Goal: Information Seeking & Learning: Learn about a topic

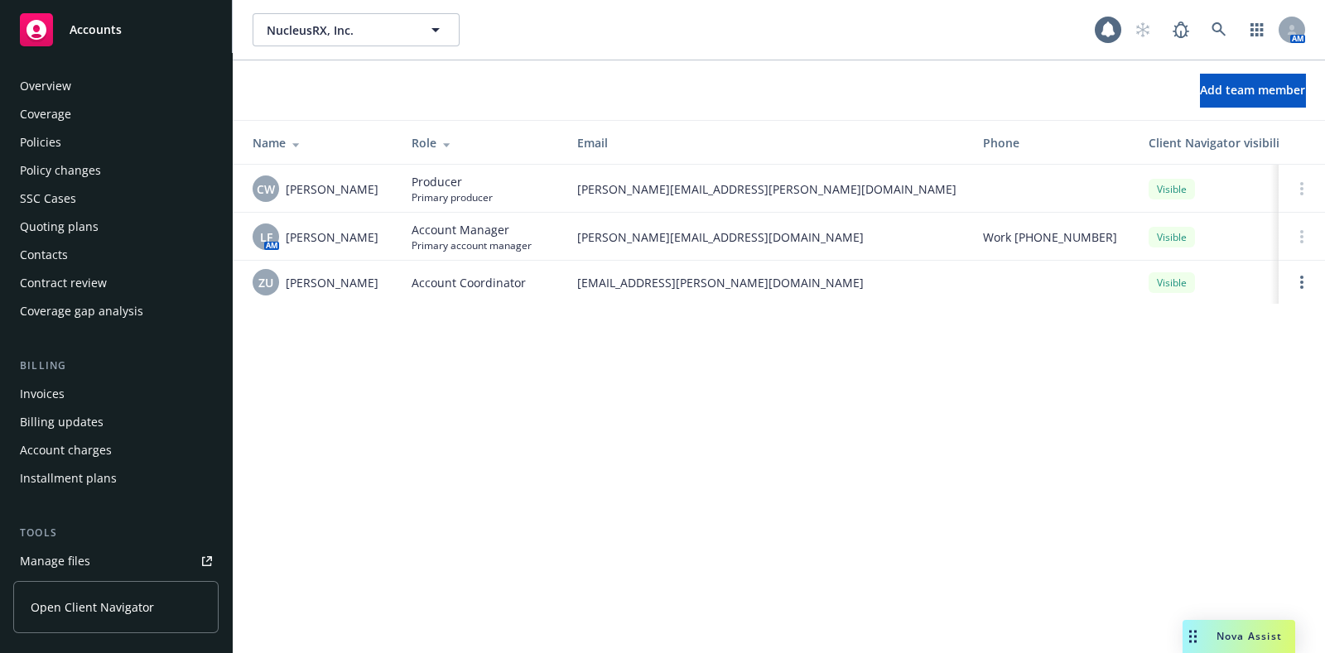
scroll to position [481, 0]
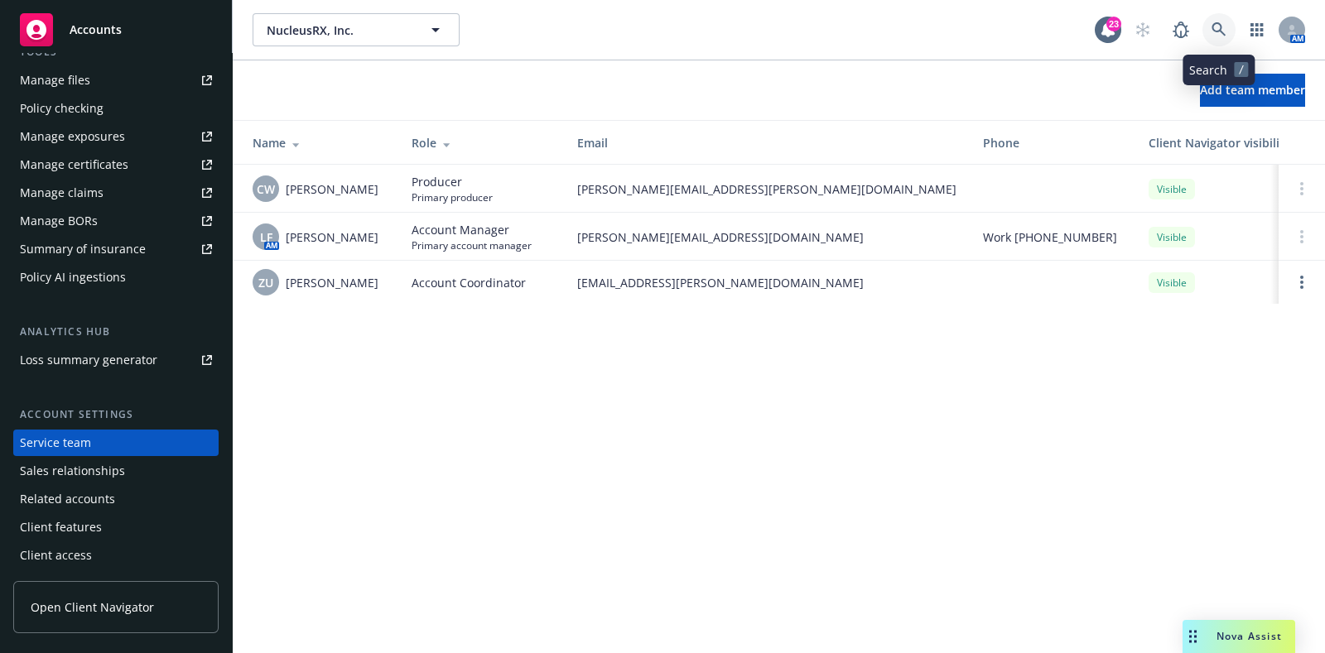
click at [1218, 31] on icon at bounding box center [1218, 29] width 14 height 14
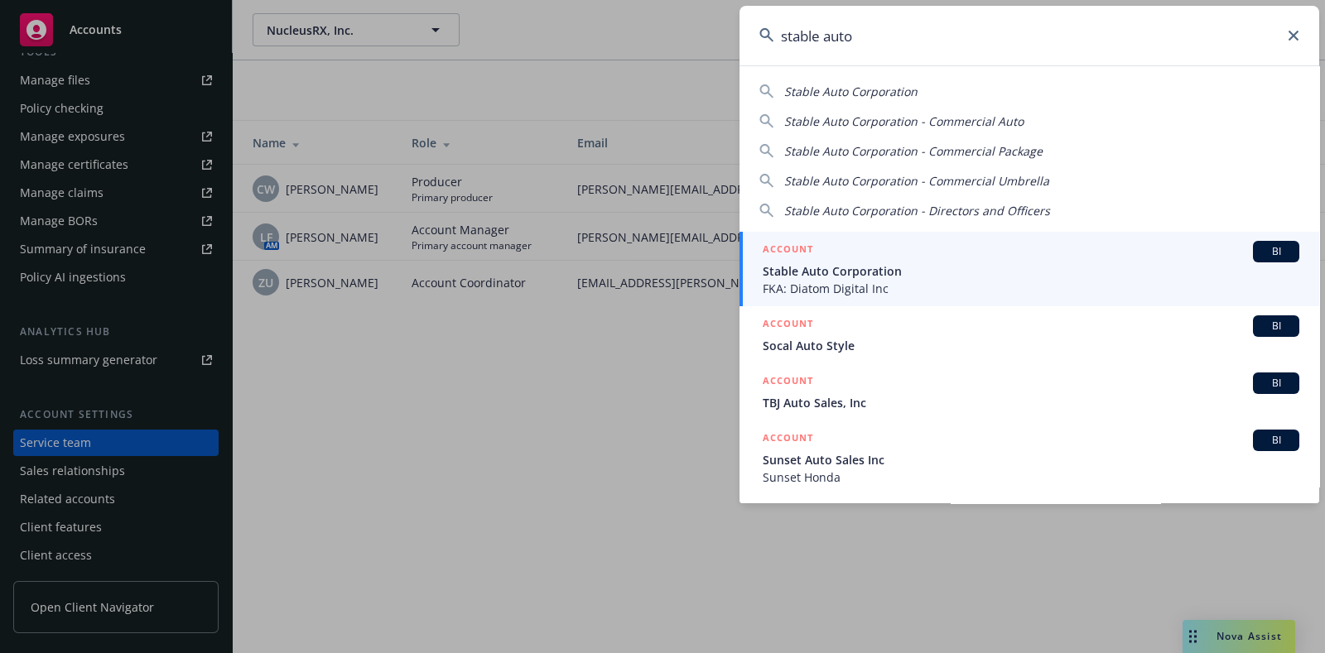
type input "stable auto"
click at [815, 284] on span "FKA: Diatom Digital Inc" at bounding box center [1030, 288] width 536 height 17
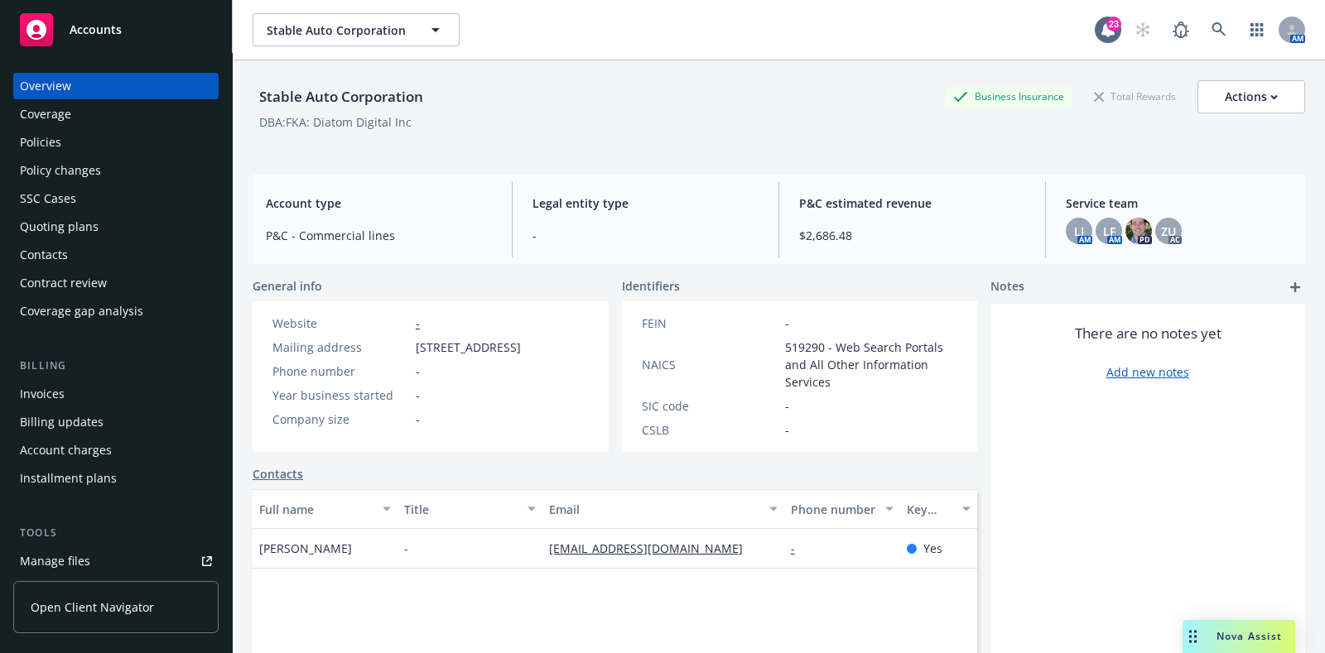
click at [54, 132] on div "Policies" at bounding box center [40, 142] width 41 height 26
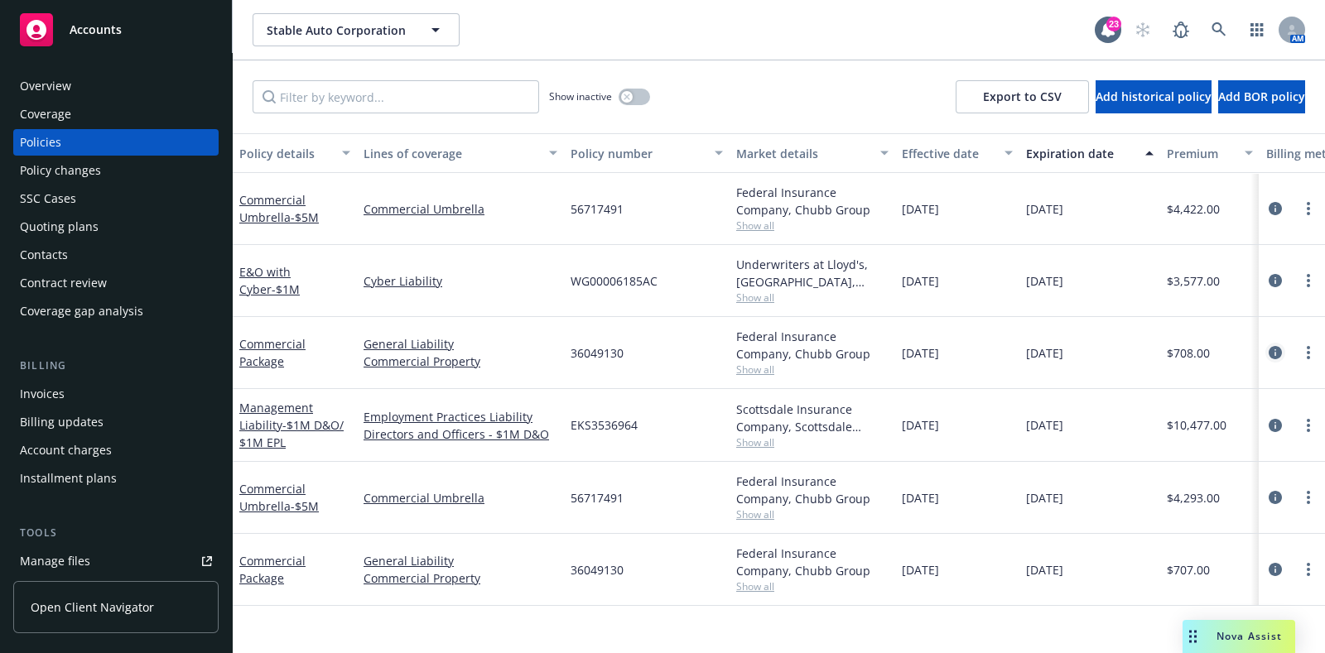
click at [1279, 358] on icon "circleInformation" at bounding box center [1274, 352] width 13 height 13
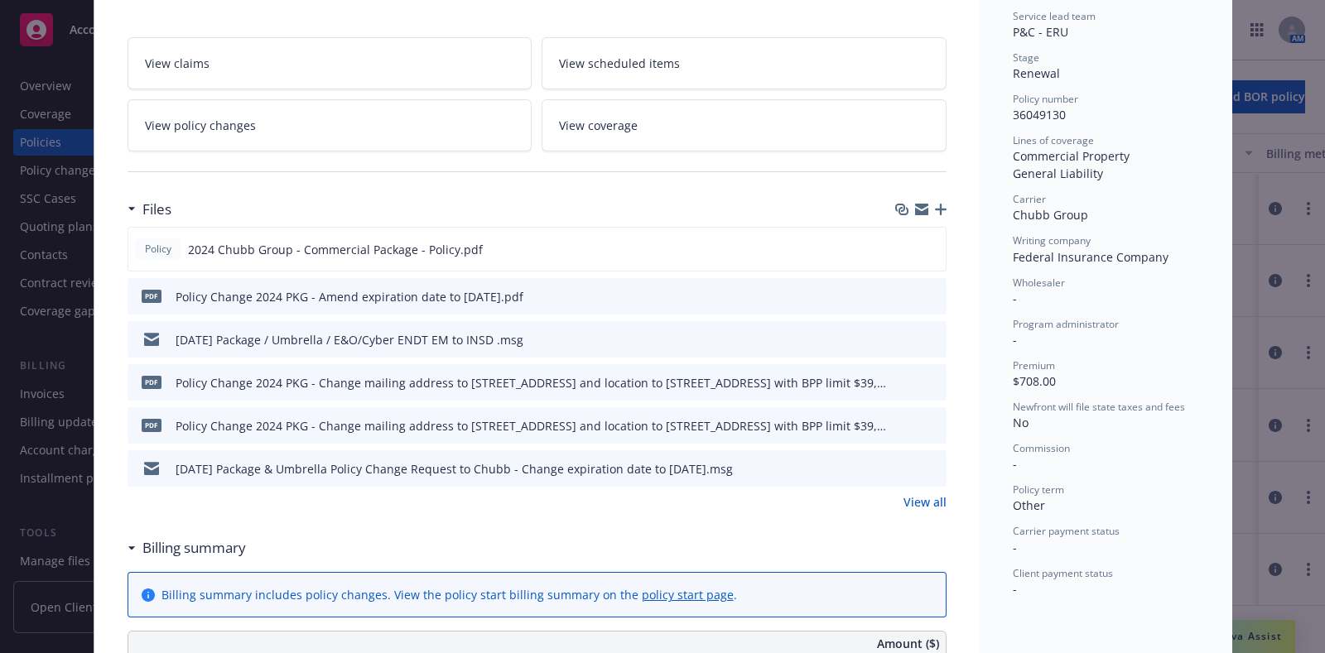
scroll to position [334, 0]
click at [923, 246] on icon "preview file" at bounding box center [929, 249] width 15 height 12
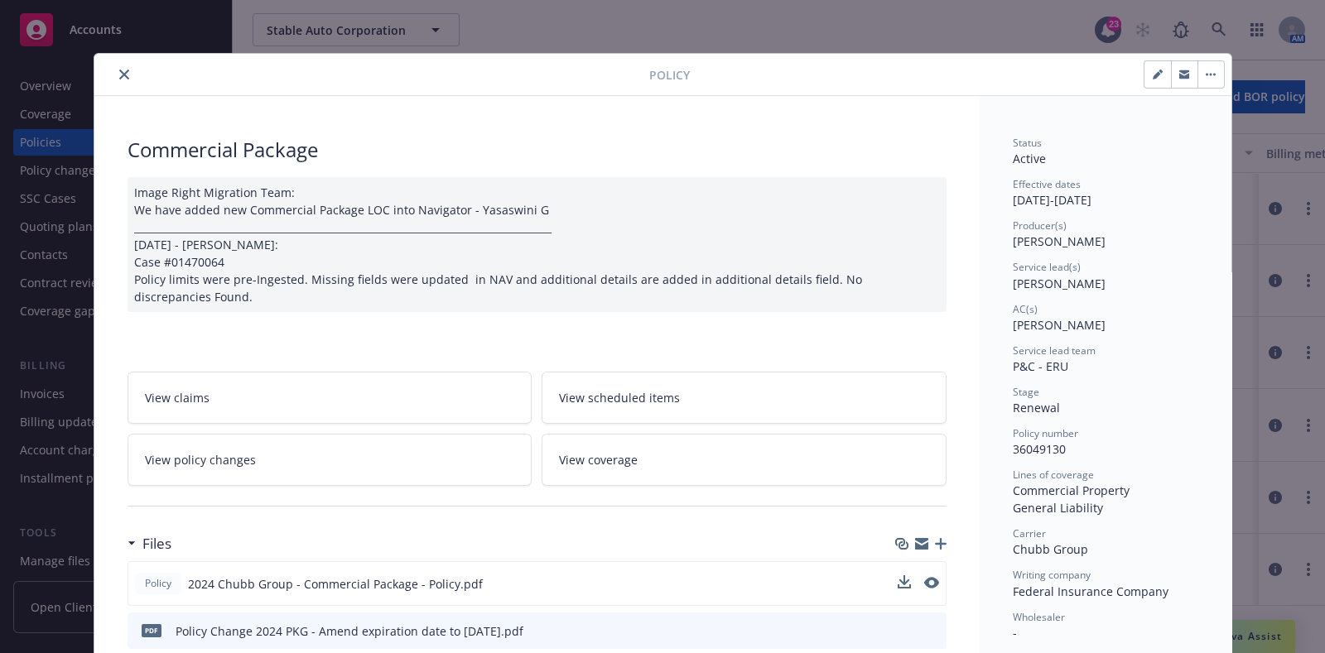
click at [122, 77] on button "close" at bounding box center [124, 75] width 20 height 20
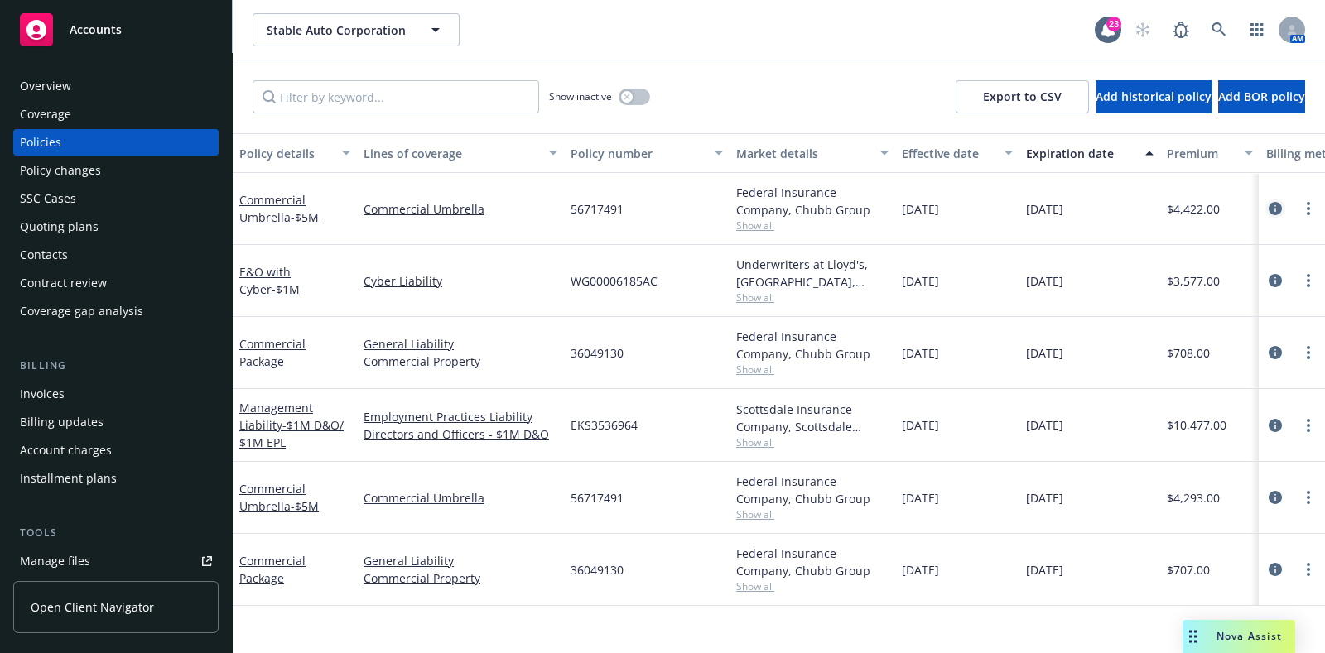
click at [1277, 214] on icon "circleInformation" at bounding box center [1274, 208] width 13 height 13
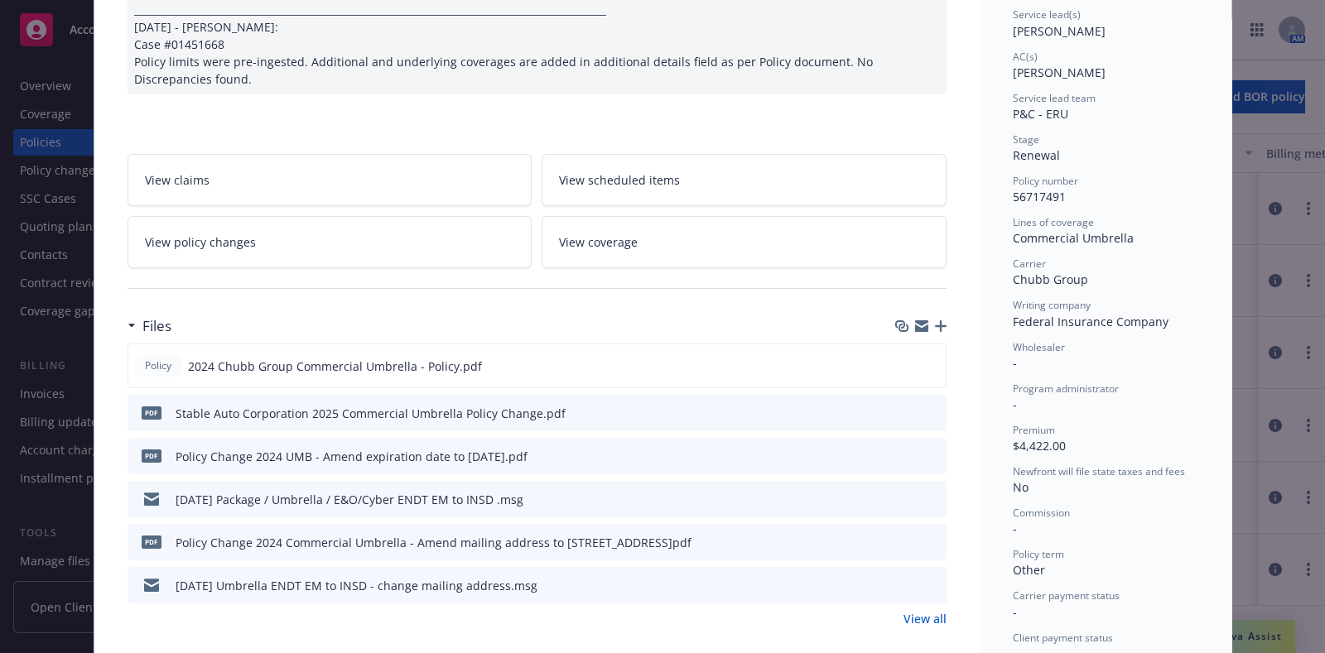
scroll to position [252, 0]
click at [924, 364] on icon "preview file" at bounding box center [929, 366] width 15 height 12
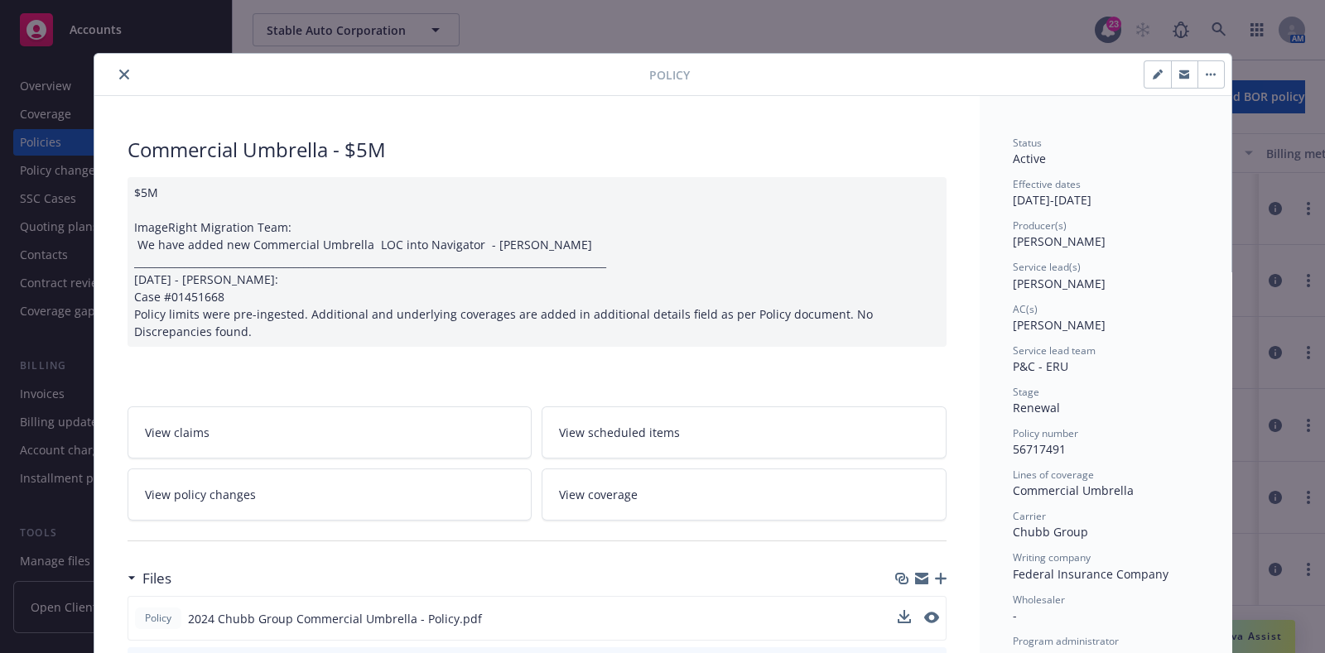
click at [114, 81] on button "close" at bounding box center [124, 75] width 20 height 20
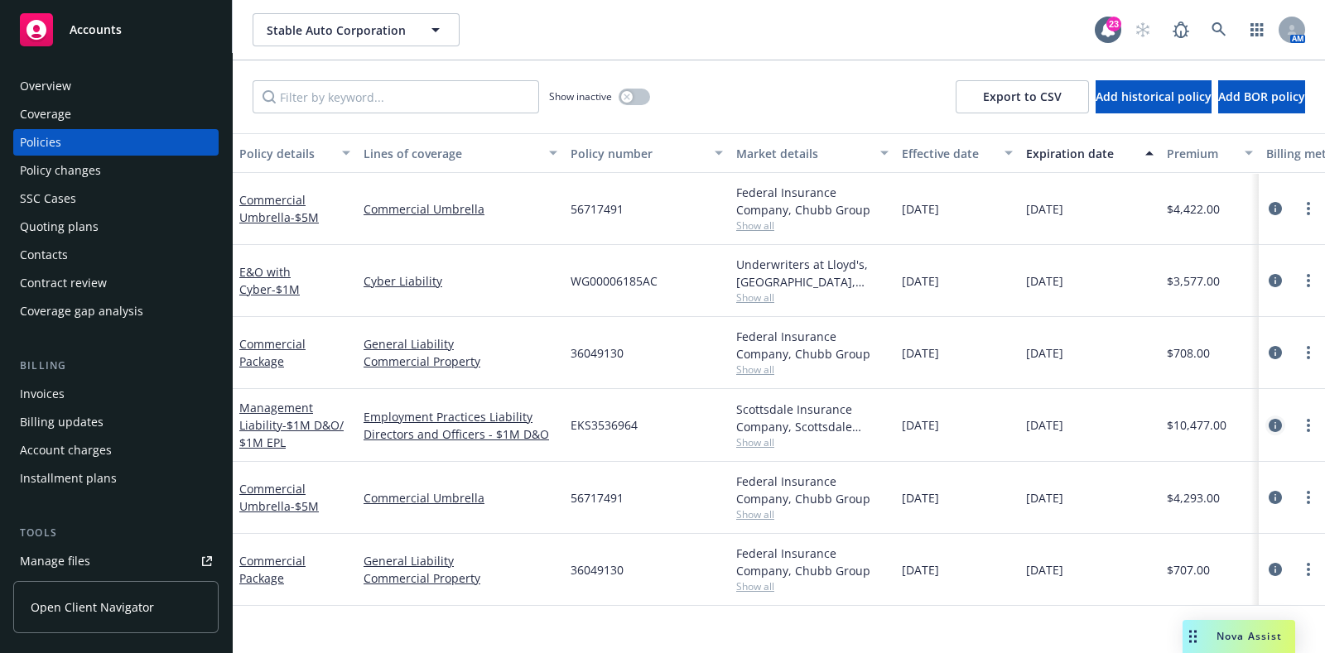
click at [1275, 419] on icon "circleInformation" at bounding box center [1274, 425] width 13 height 13
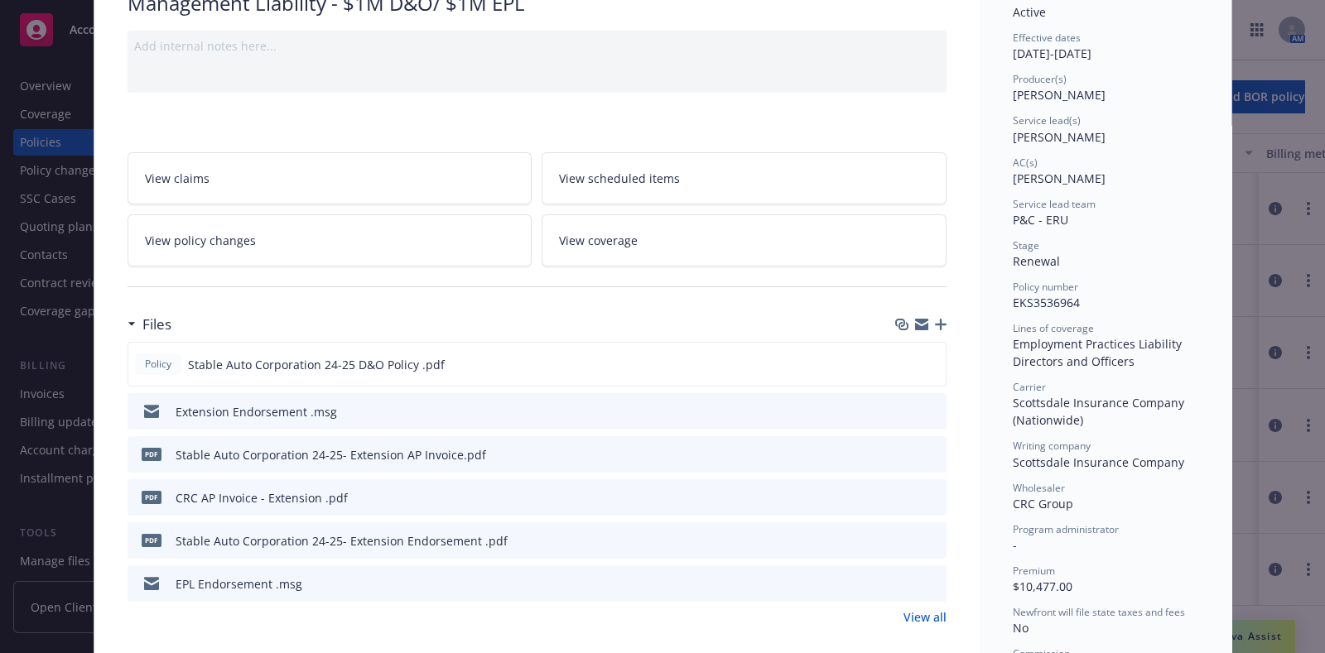
scroll to position [275, 0]
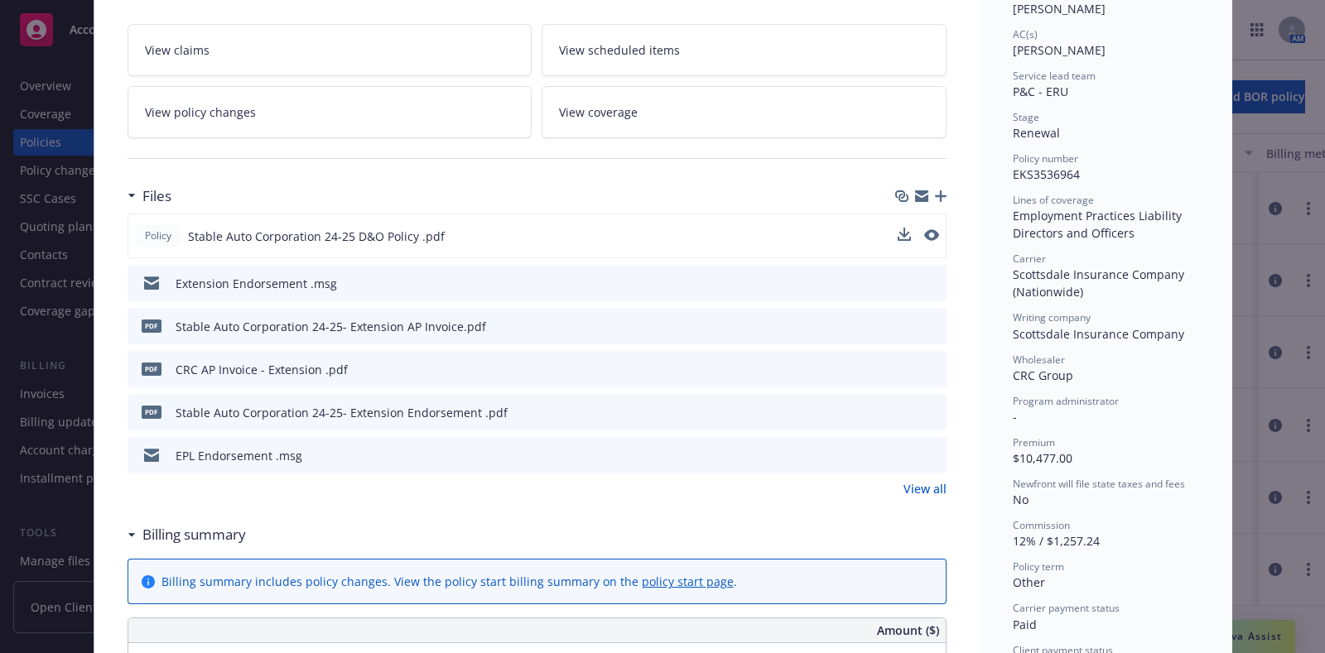
click at [924, 242] on button at bounding box center [931, 236] width 15 height 17
click at [924, 228] on button at bounding box center [931, 236] width 15 height 17
drag, startPoint x: 921, startPoint y: 223, endPoint x: 927, endPoint y: 232, distance: 11.3
click at [927, 232] on div "Policy Stable Auto Corporation 24-25 D&O Policy .pdf" at bounding box center [536, 236] width 819 height 45
click at [927, 232] on icon "preview file" at bounding box center [929, 235] width 15 height 12
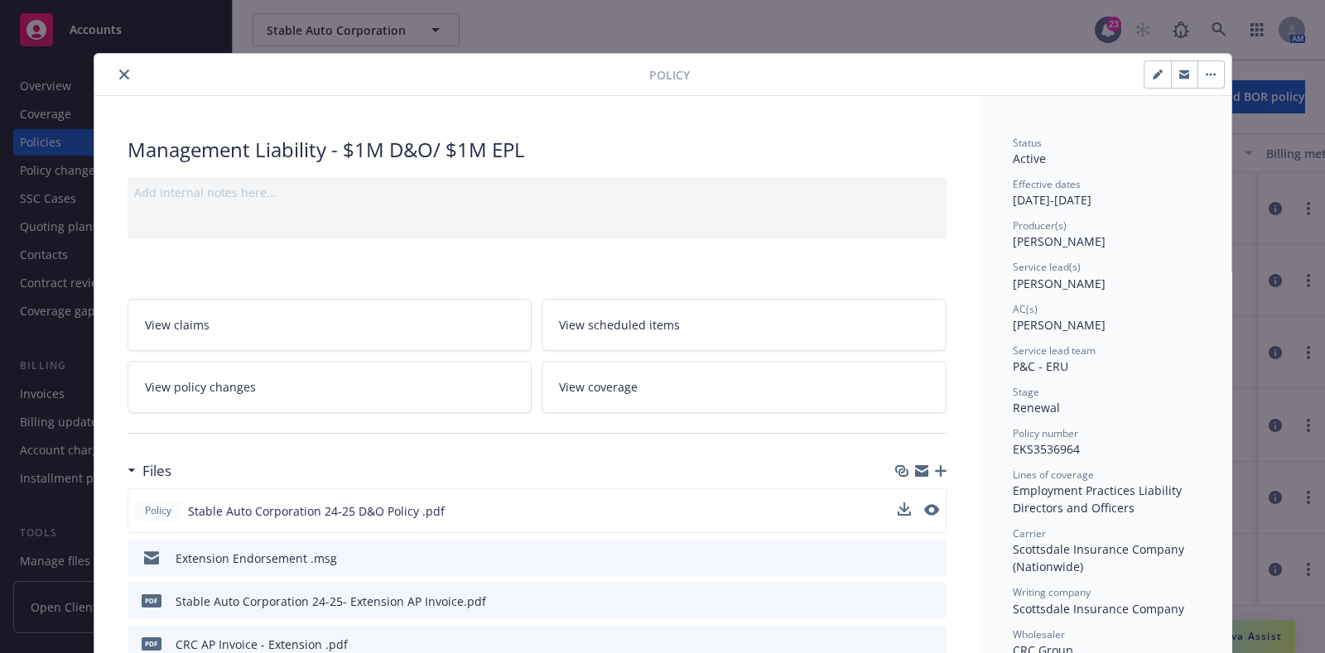
scroll to position [291, 0]
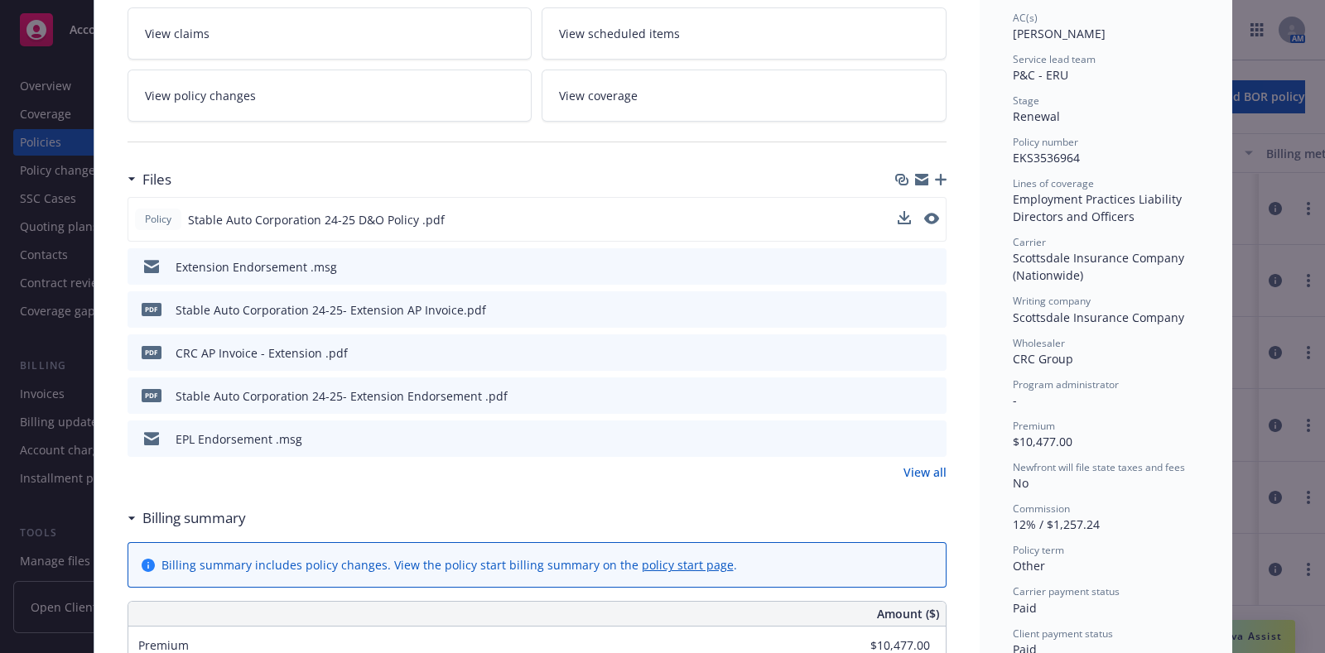
click at [929, 432] on icon "preview file" at bounding box center [930, 438] width 15 height 12
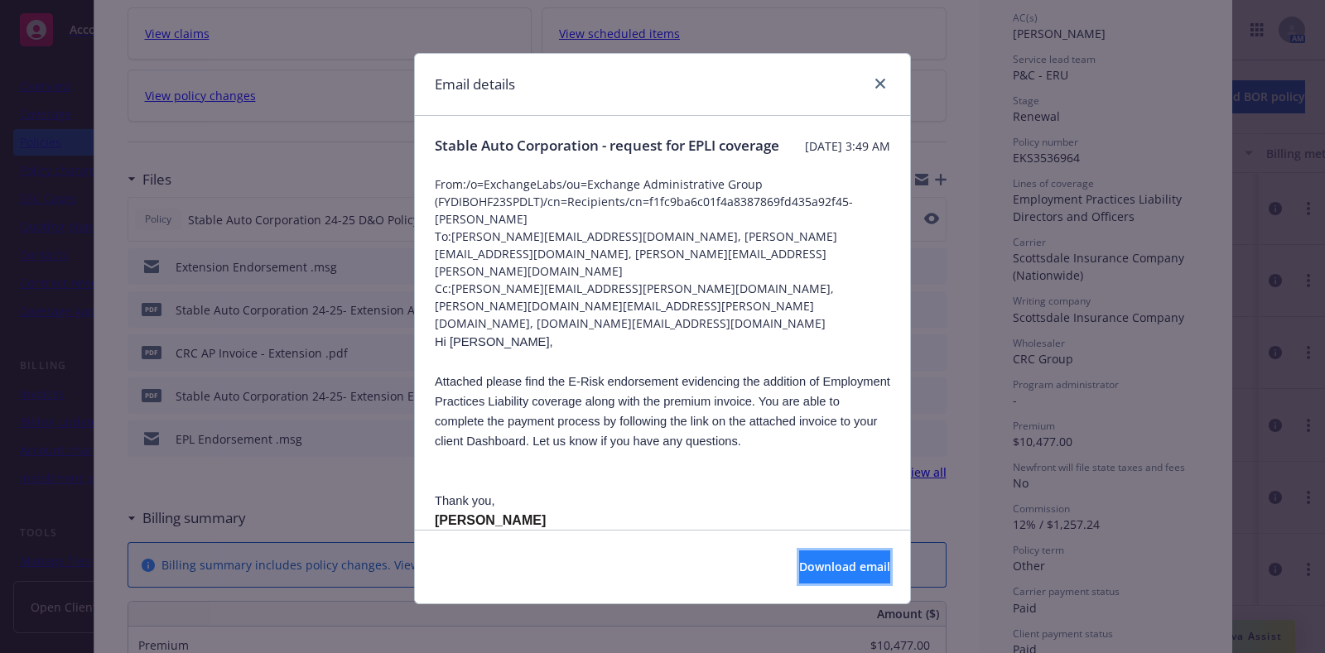
click at [799, 572] on span "Download email" at bounding box center [844, 567] width 91 height 16
click at [867, 76] on div "Email details" at bounding box center [662, 85] width 495 height 62
click at [870, 76] on link "close" at bounding box center [880, 84] width 20 height 20
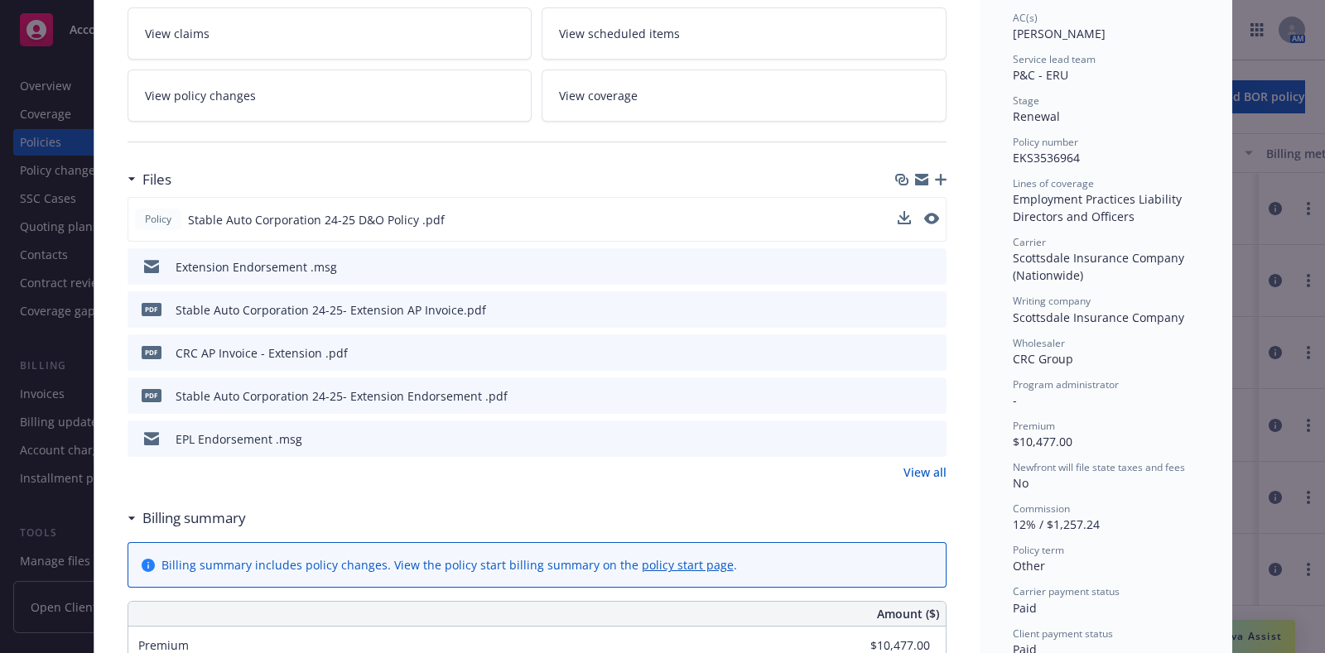
scroll to position [0, 0]
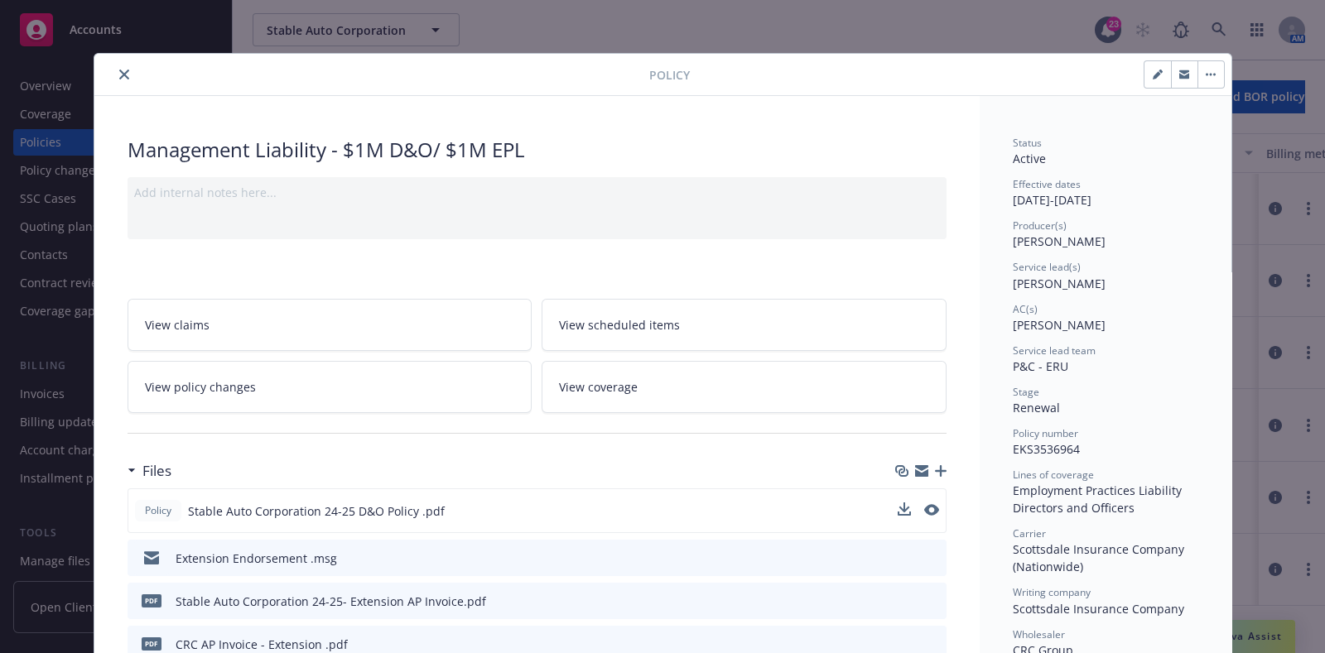
click at [114, 67] on button "close" at bounding box center [124, 75] width 20 height 20
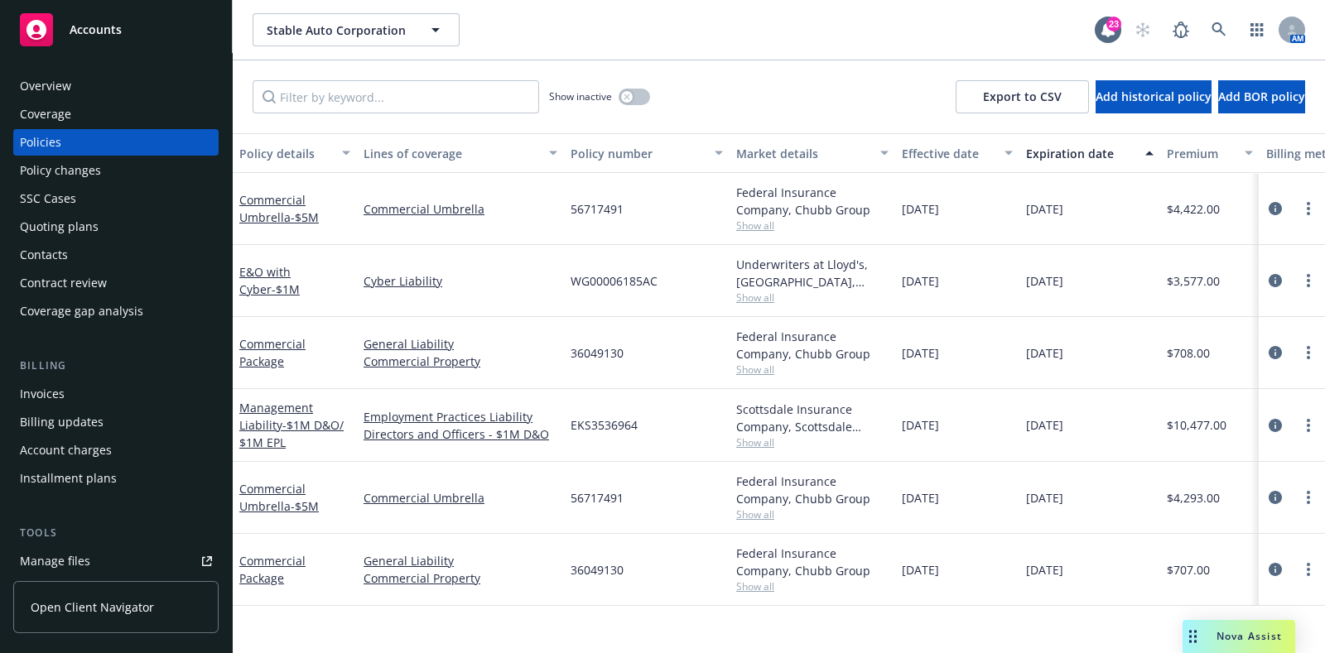
click at [1285, 287] on div at bounding box center [1291, 281] width 53 height 20
click at [1274, 272] on link "circleInformation" at bounding box center [1275, 281] width 20 height 20
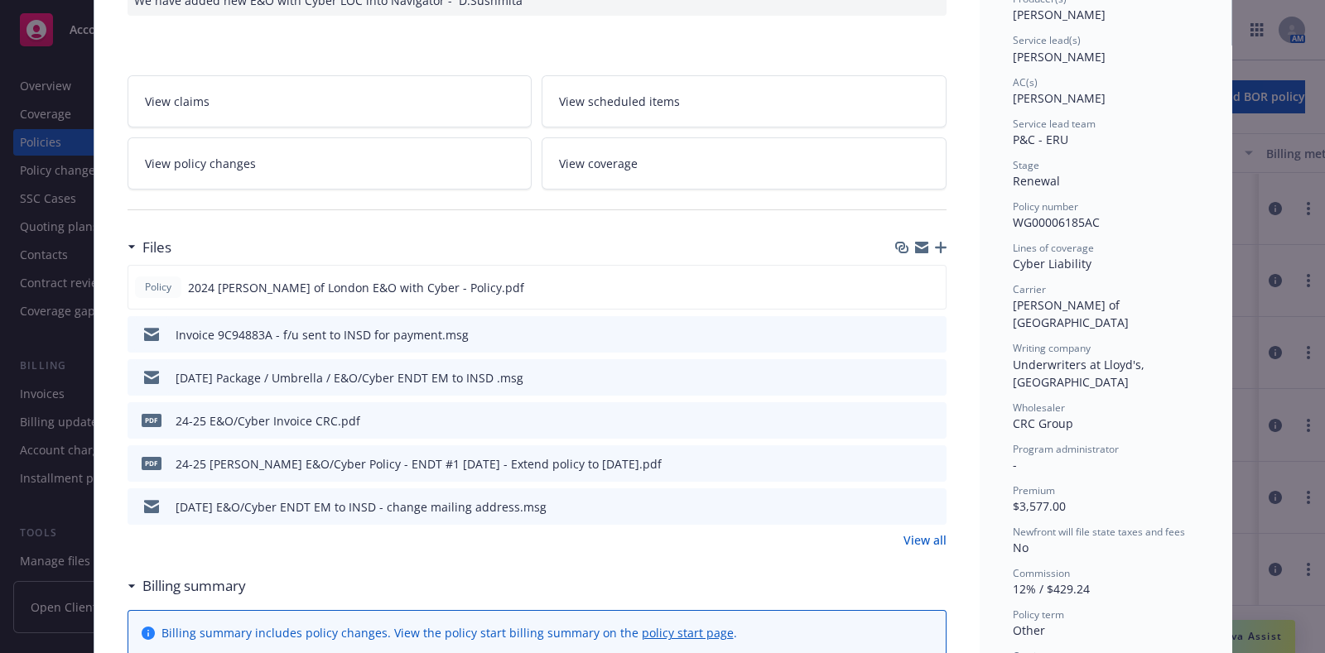
scroll to position [228, 0]
click at [922, 281] on icon "preview file" at bounding box center [929, 286] width 15 height 12
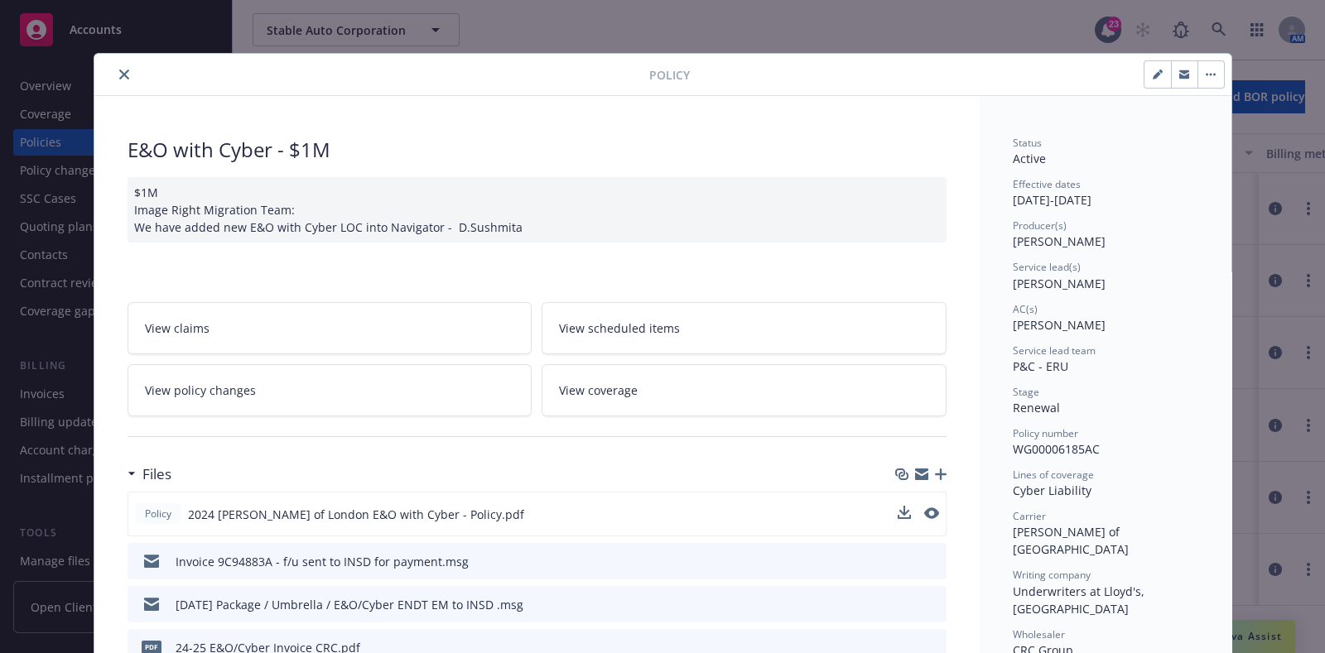
click at [119, 76] on icon "close" at bounding box center [124, 75] width 10 height 10
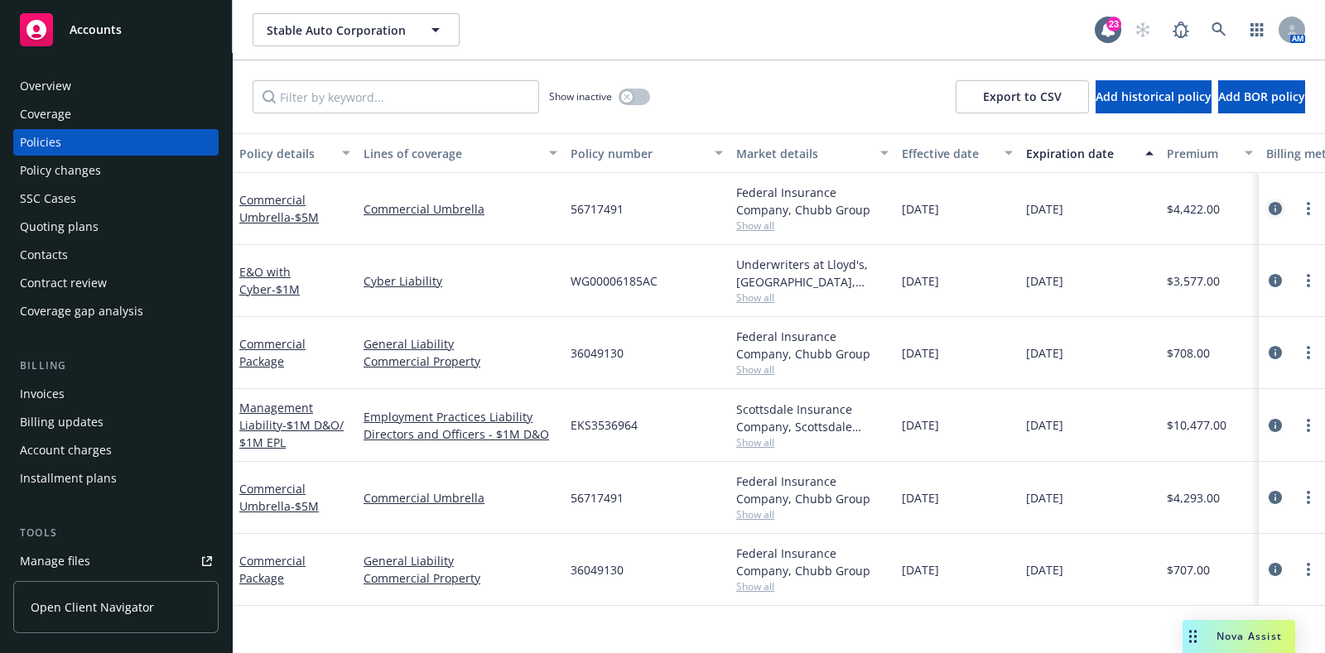
click at [1268, 204] on icon "circleInformation" at bounding box center [1274, 208] width 13 height 13
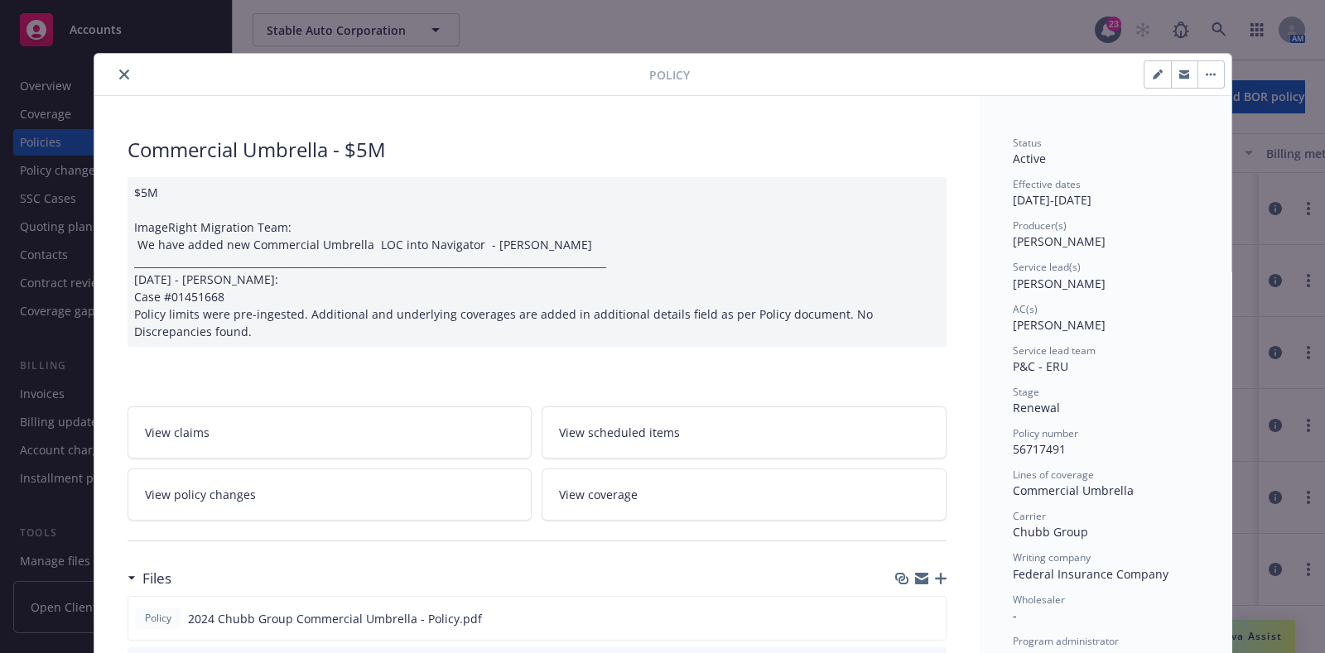
click at [276, 494] on link "View policy changes" at bounding box center [329, 495] width 405 height 52
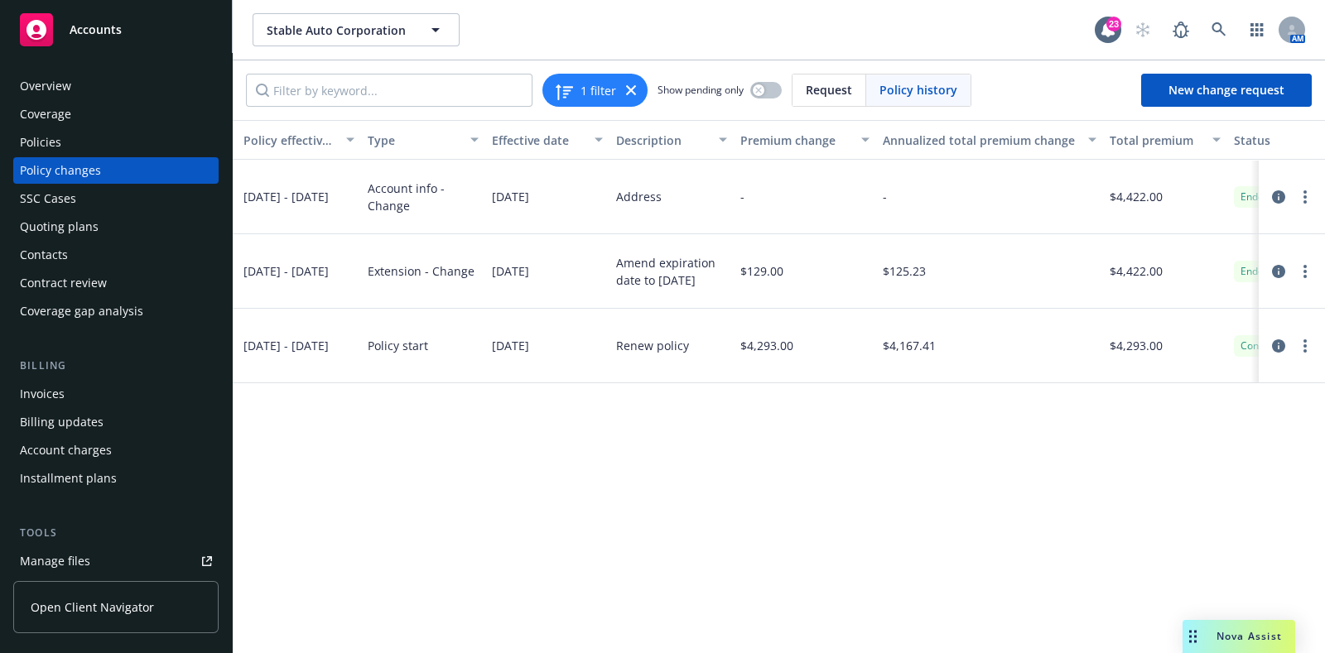
scroll to position [0, 361]
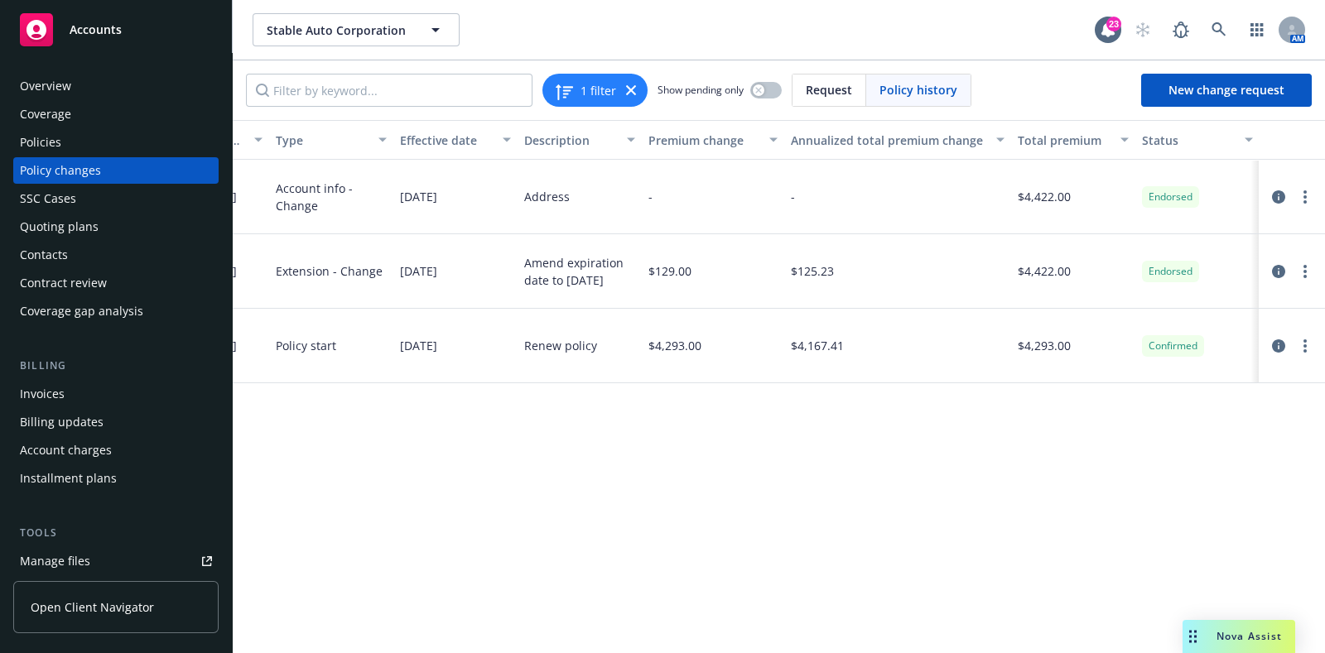
click at [1084, 136] on div "Total premium" at bounding box center [1063, 140] width 93 height 17
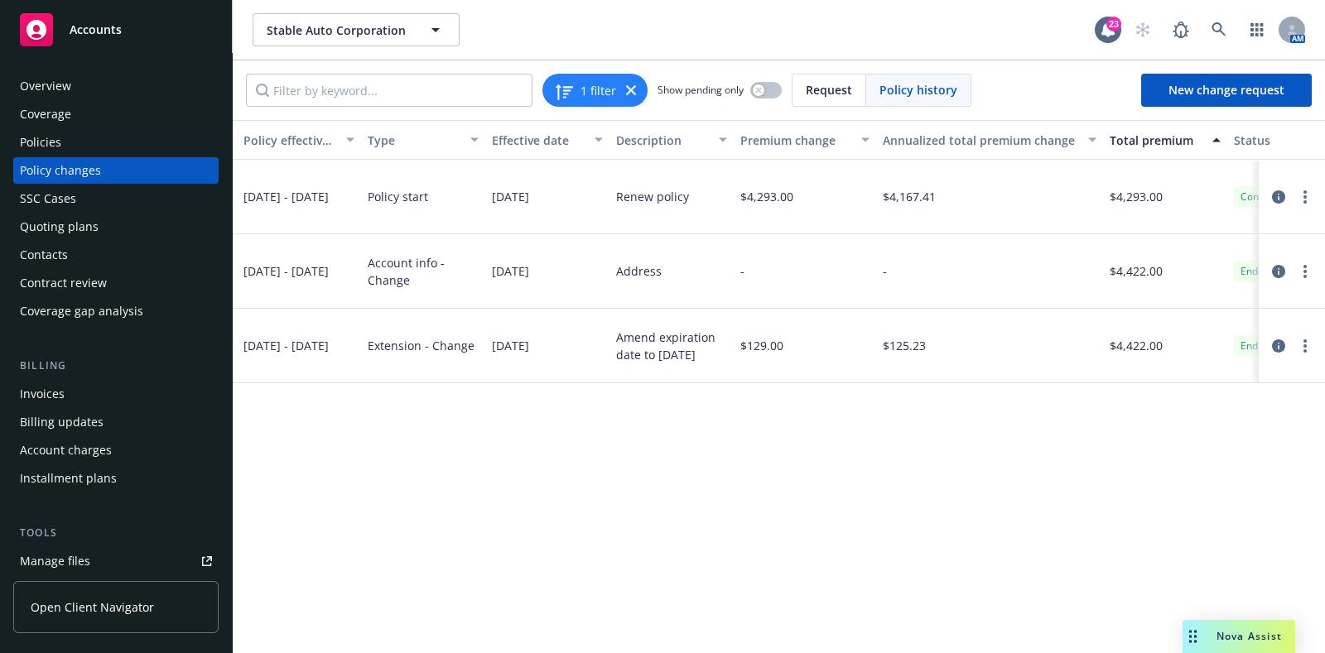
scroll to position [0, 270]
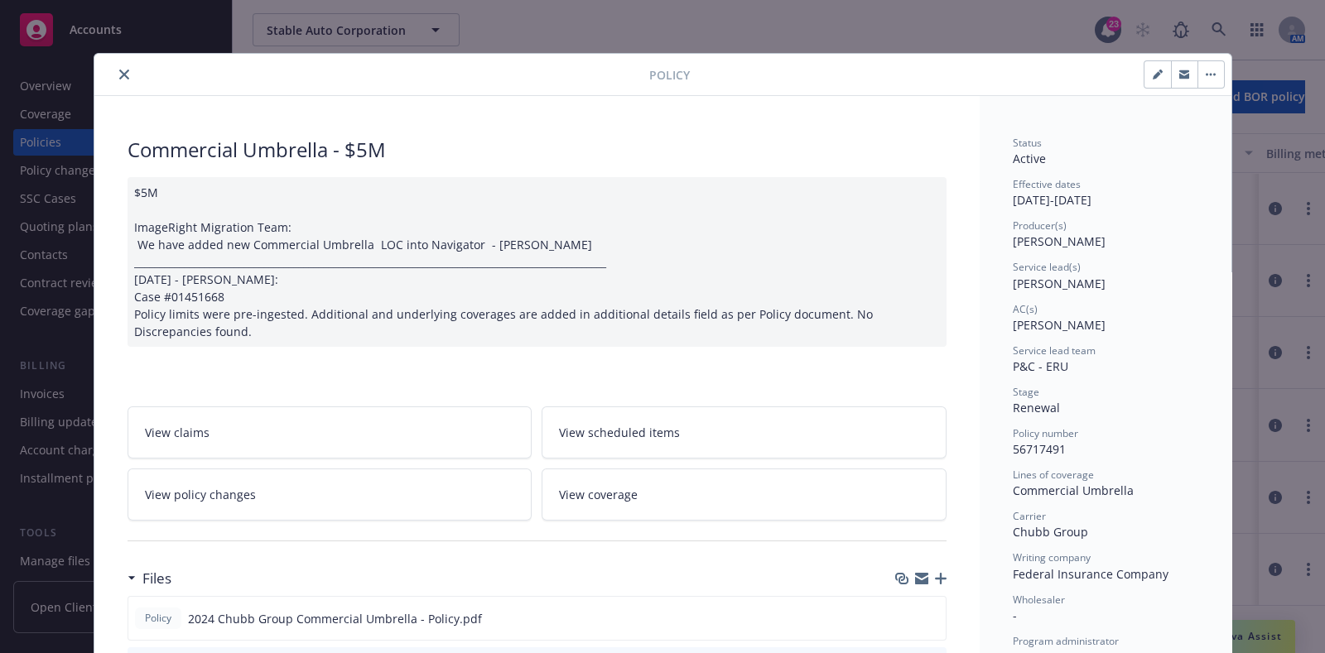
scroll to position [49, 0]
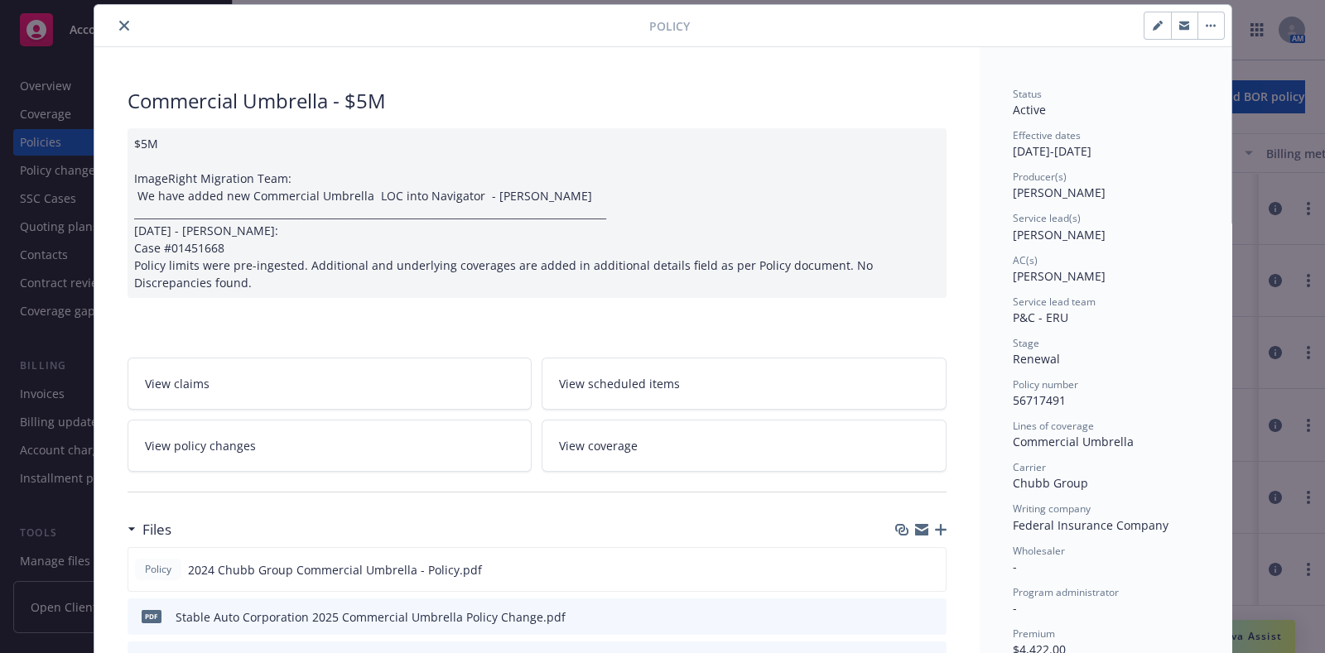
click at [253, 440] on link "View policy changes" at bounding box center [329, 446] width 405 height 52
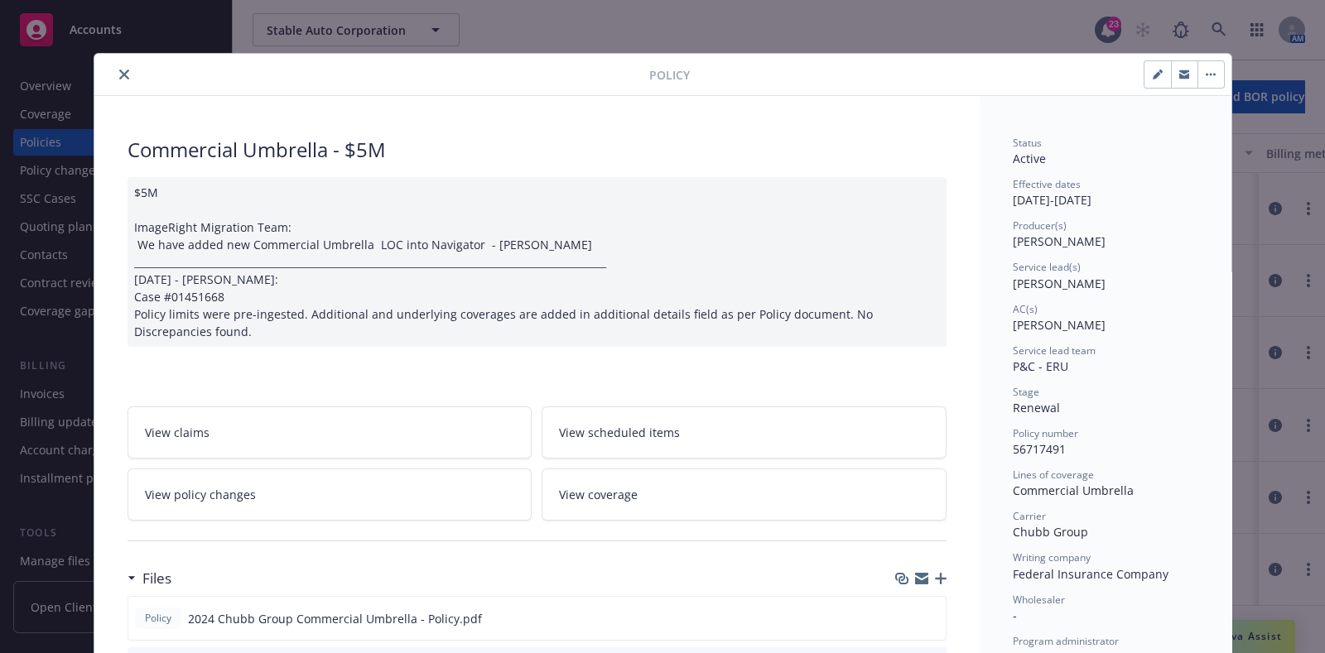
click at [119, 77] on icon "close" at bounding box center [124, 75] width 10 height 10
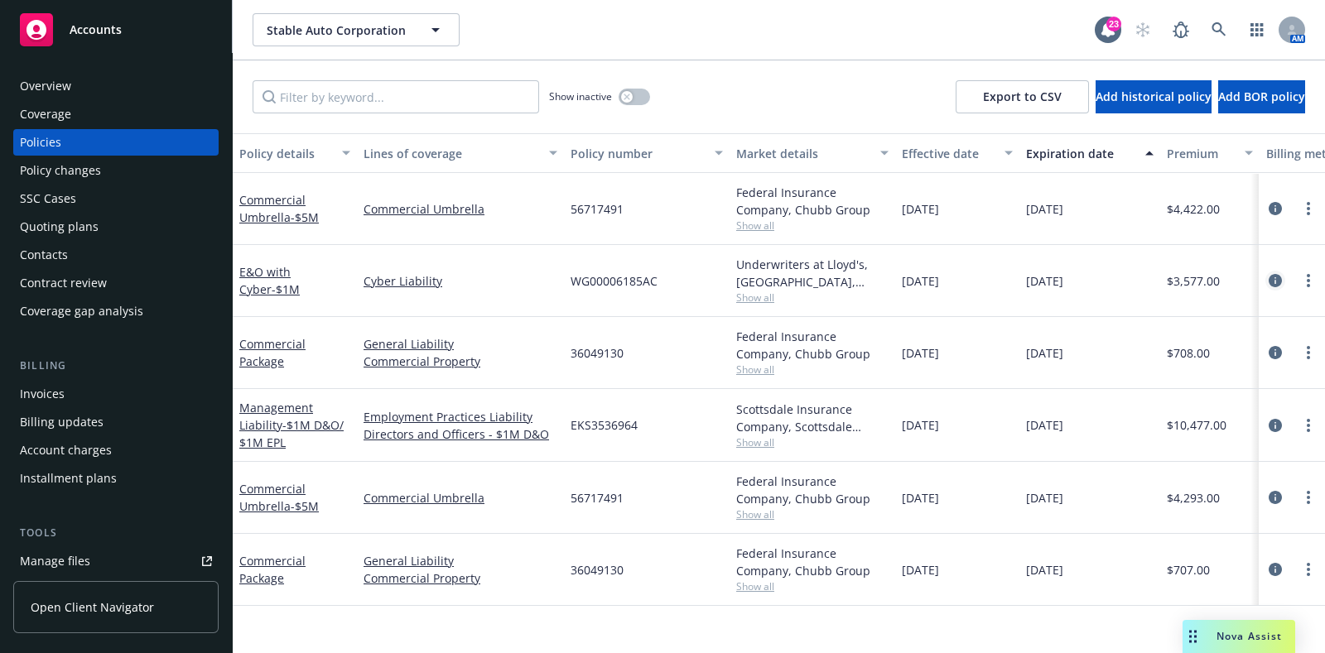
click at [1279, 279] on icon "circleInformation" at bounding box center [1274, 280] width 13 height 13
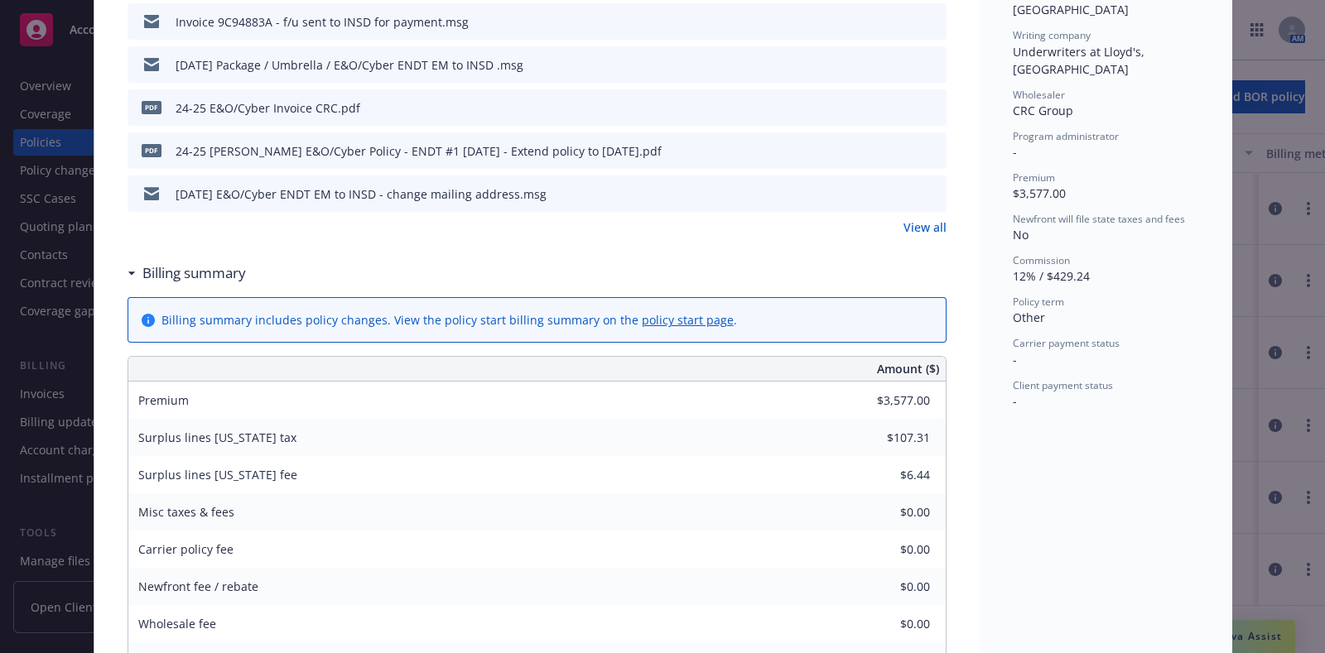
scroll to position [190, 0]
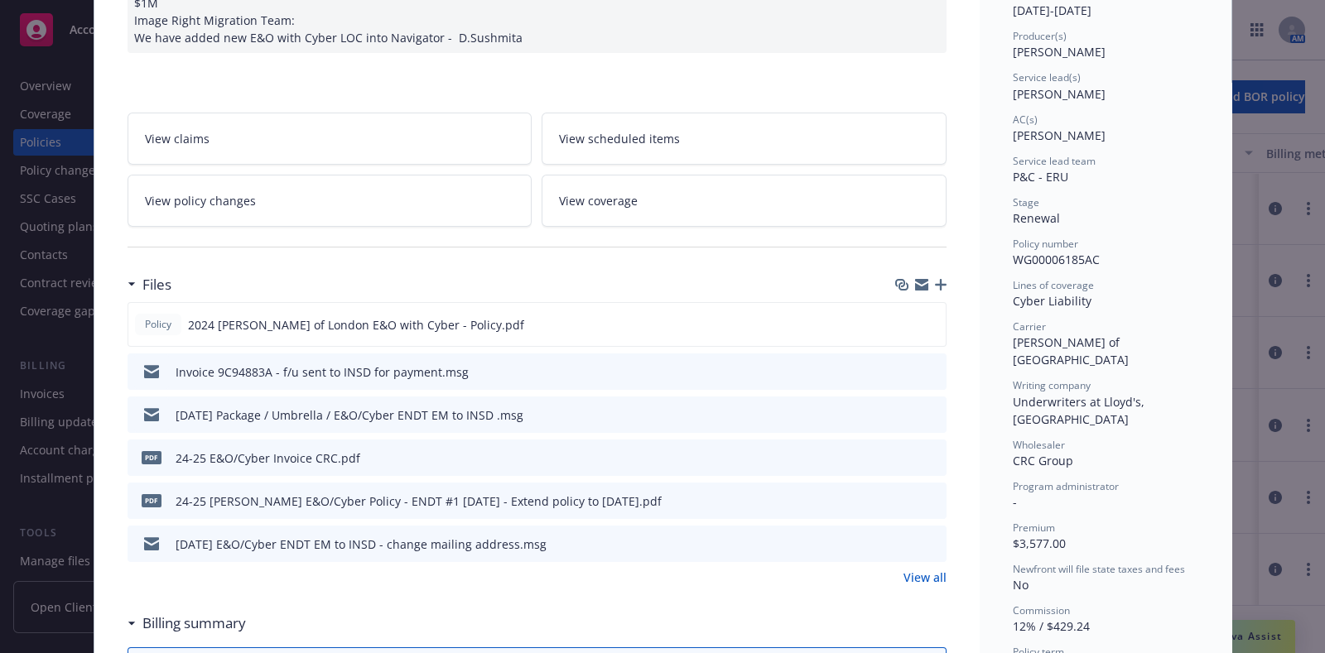
click at [327, 213] on link "View policy changes" at bounding box center [329, 201] width 405 height 52
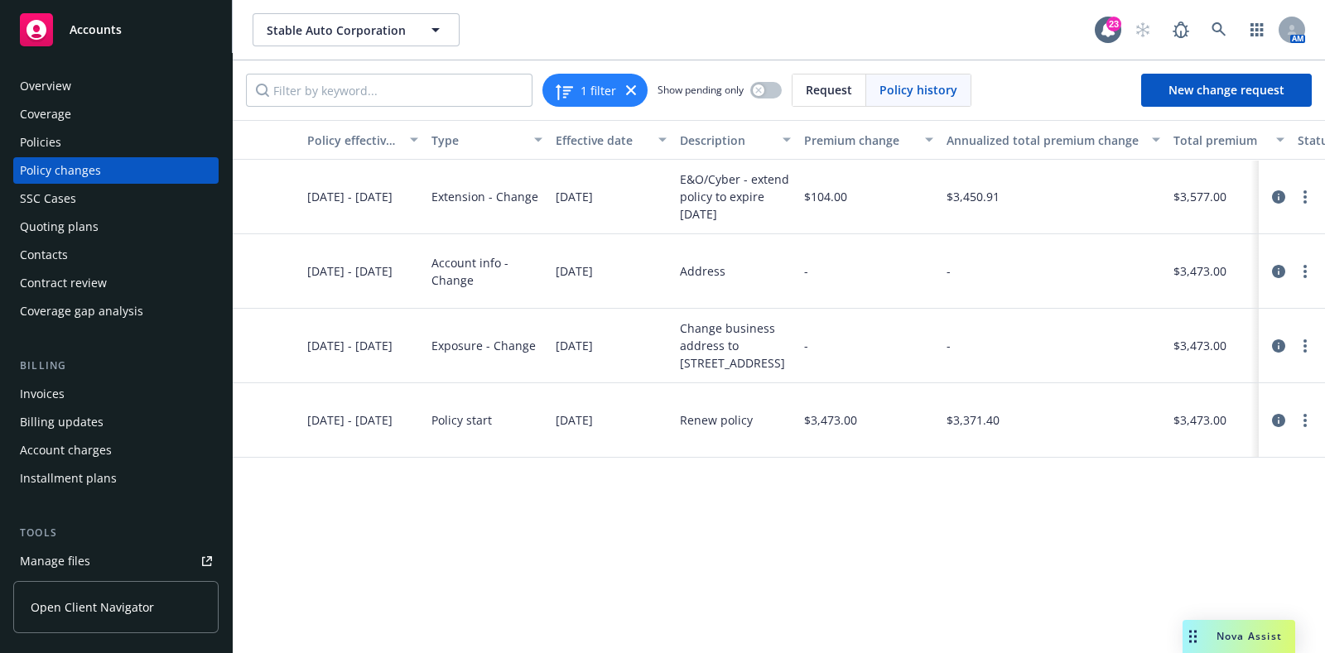
scroll to position [0, 203]
click at [777, 329] on div "Change business address to [STREET_ADDRESS]" at bounding box center [737, 346] width 111 height 52
drag, startPoint x: 757, startPoint y: 330, endPoint x: 747, endPoint y: 366, distance: 37.2
click at [747, 366] on div "Change business address to [STREET_ADDRESS]" at bounding box center [737, 346] width 111 height 52
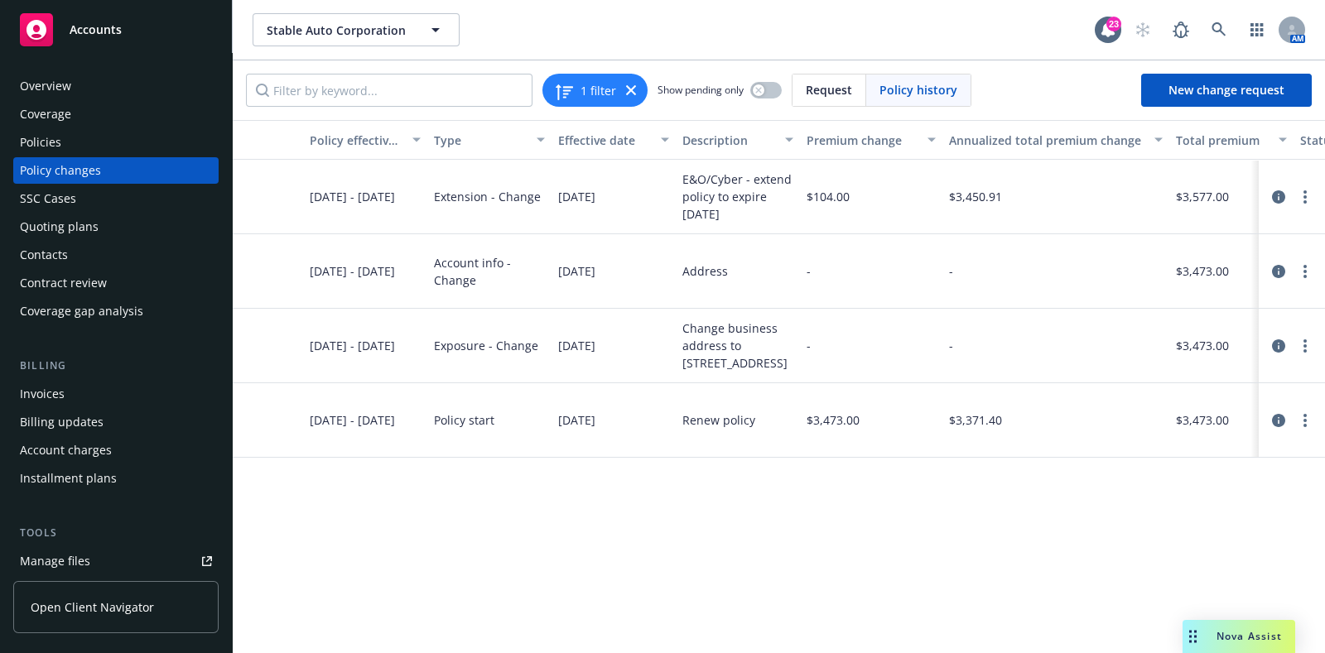
click at [747, 366] on div "Change business address to [STREET_ADDRESS]" at bounding box center [737, 346] width 111 height 52
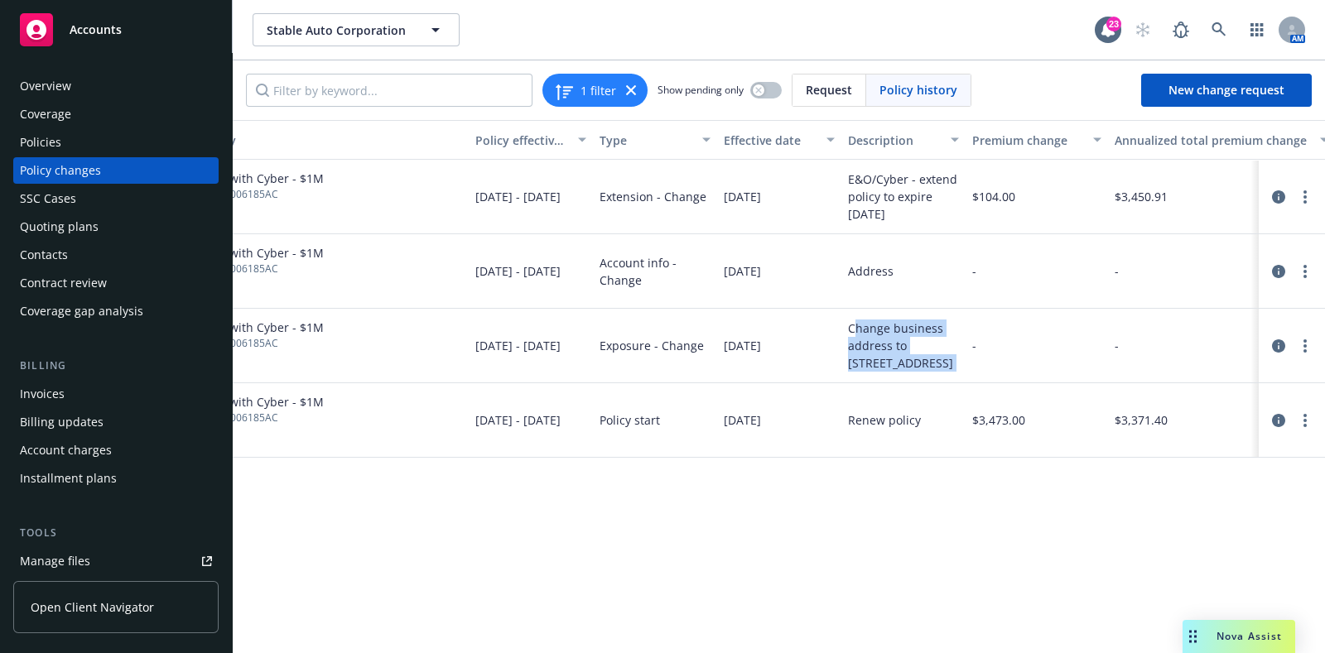
scroll to position [0, 361]
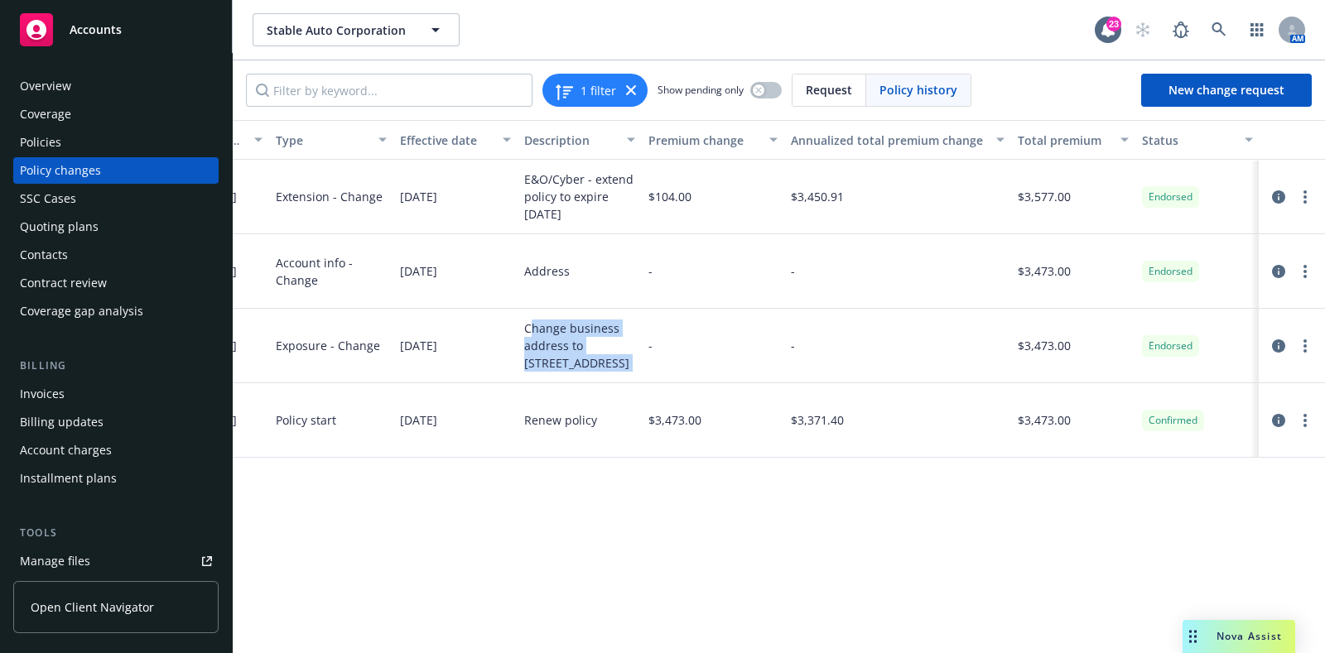
click at [47, 142] on div "Policies" at bounding box center [40, 142] width 41 height 26
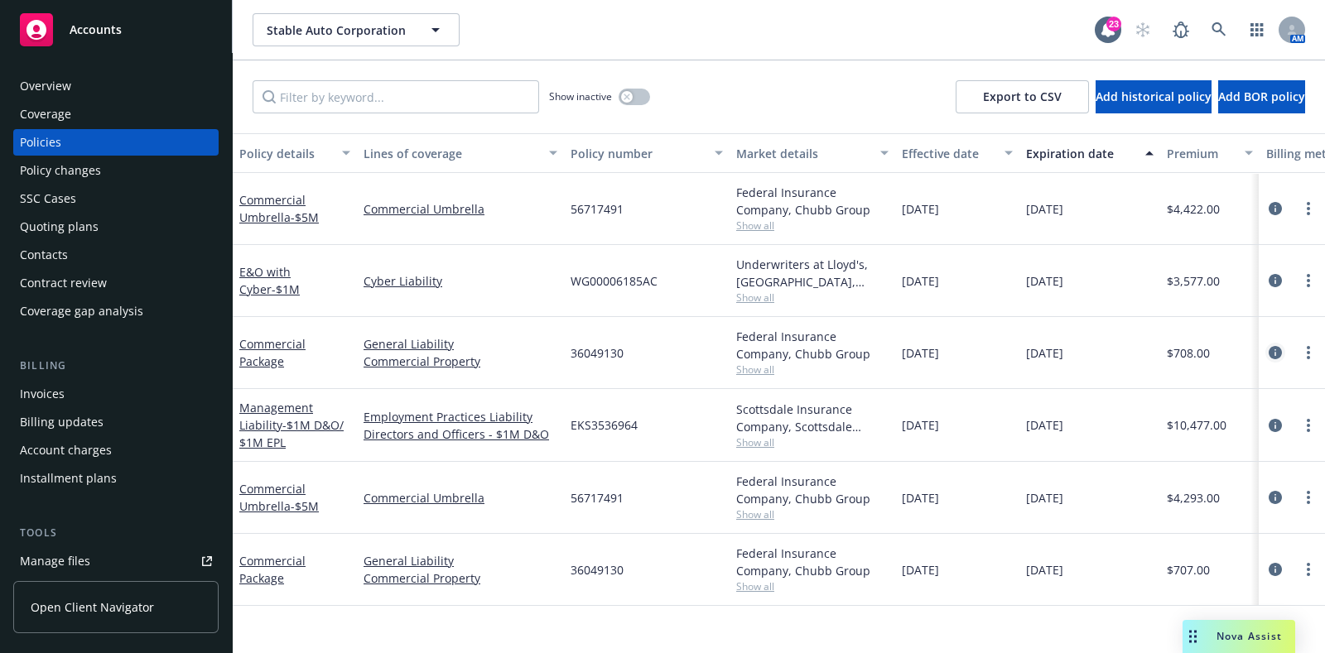
click at [1268, 350] on icon "circleInformation" at bounding box center [1274, 352] width 13 height 13
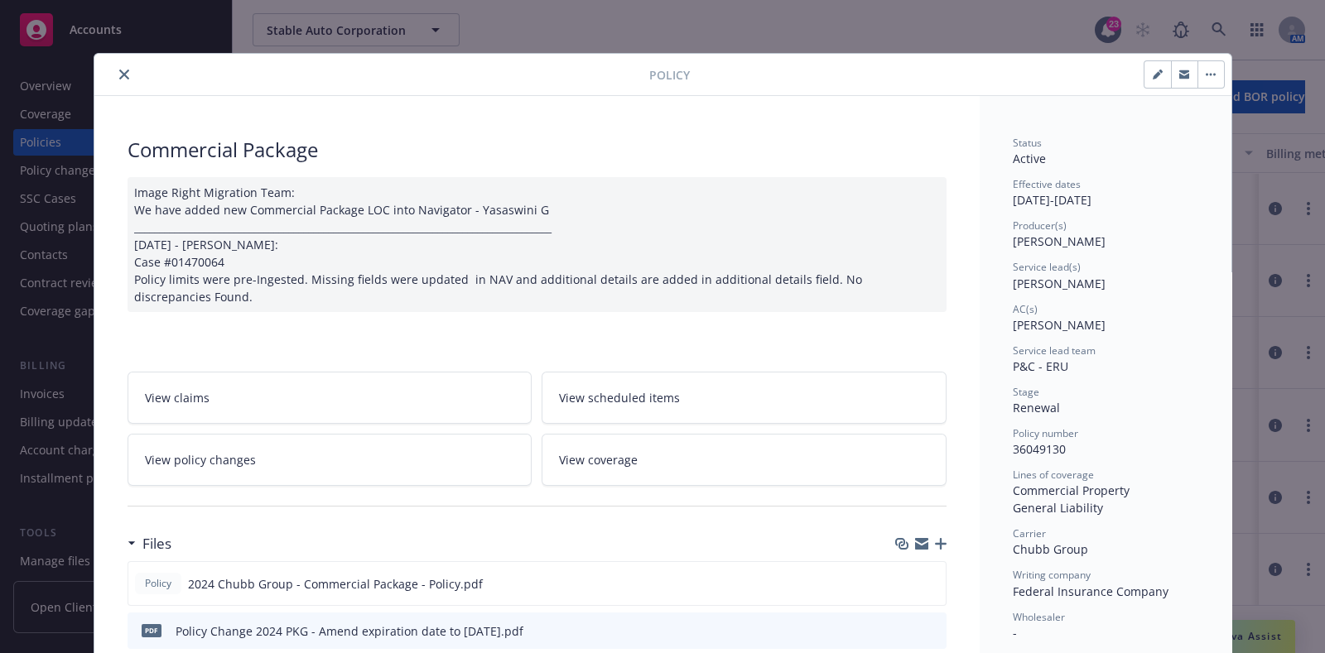
click at [275, 475] on link "View policy changes" at bounding box center [329, 460] width 405 height 52
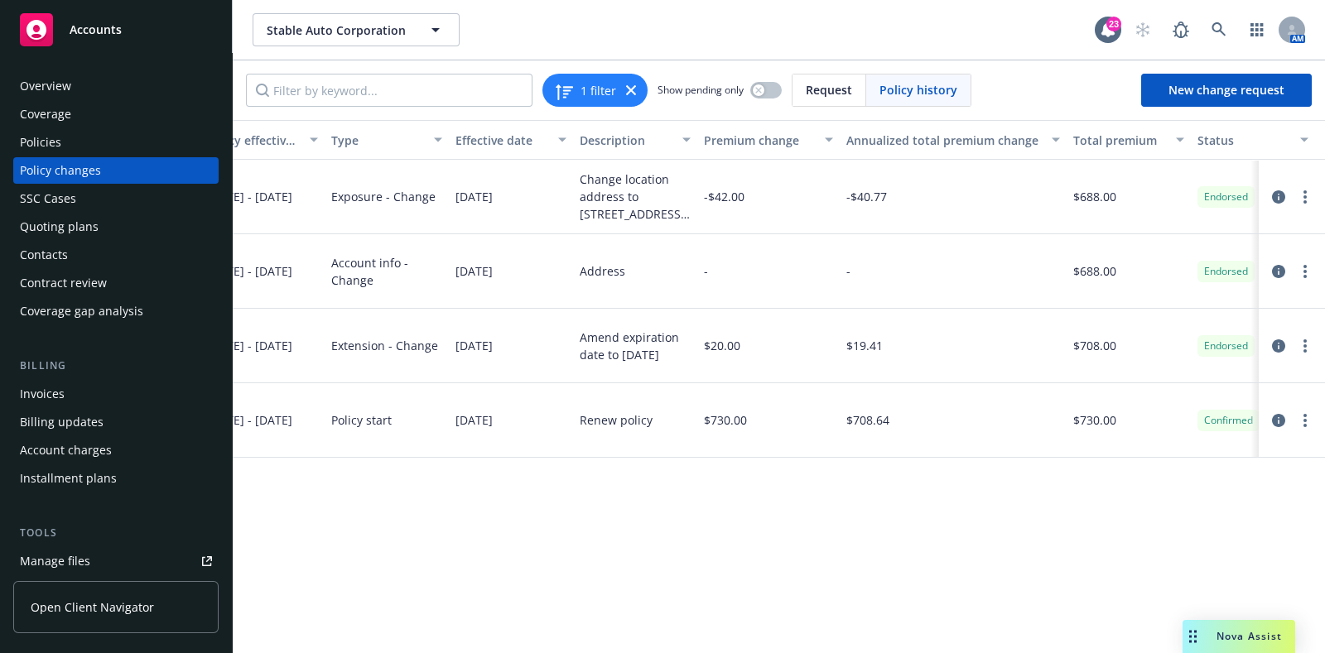
scroll to position [0, 361]
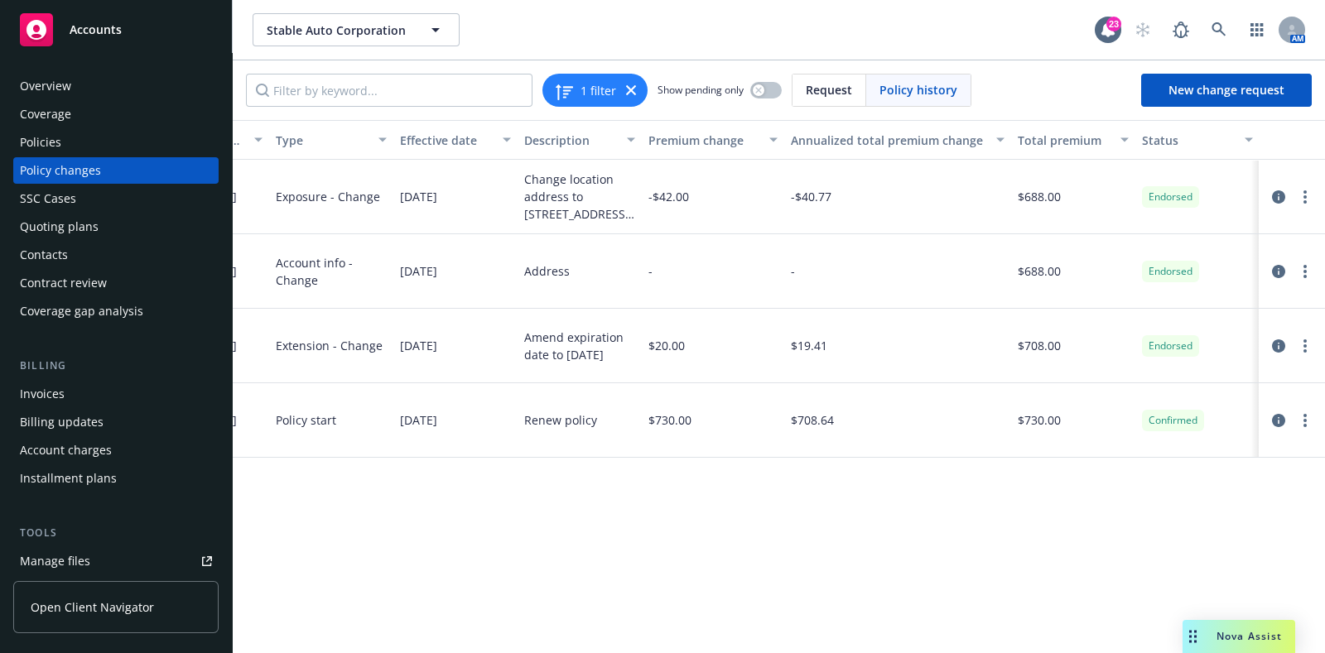
click at [62, 138] on div "Policies" at bounding box center [116, 142] width 192 height 26
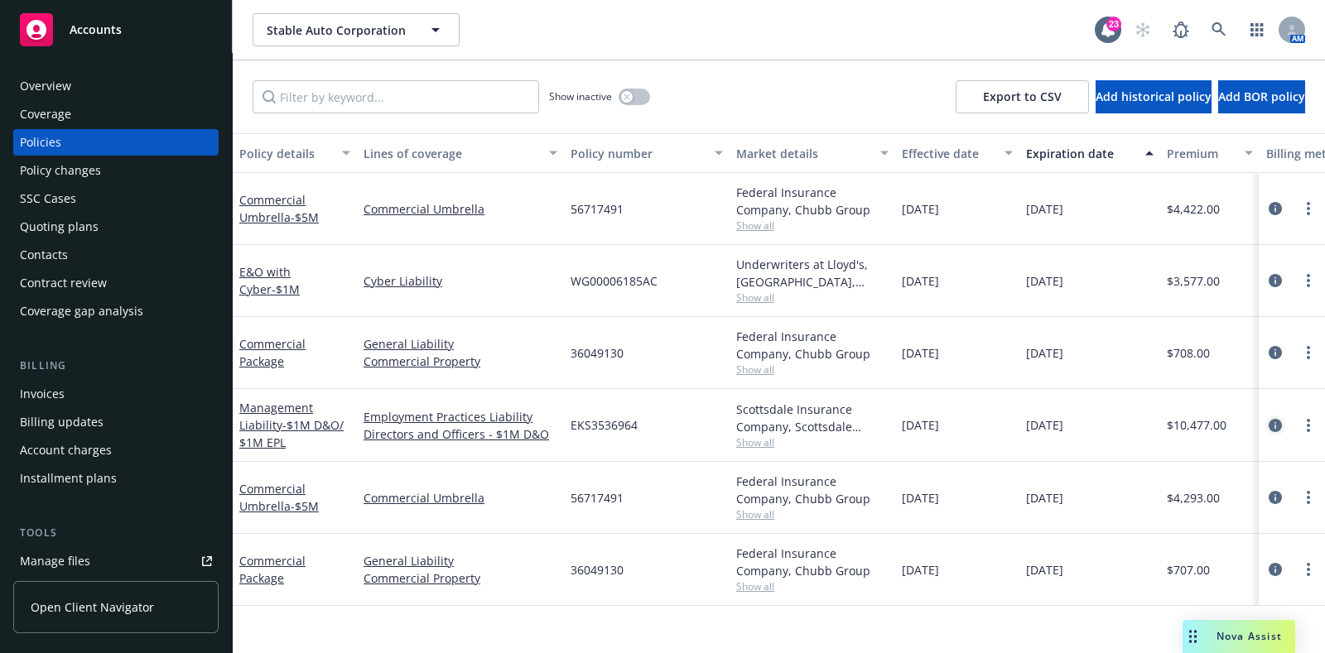
click at [1272, 423] on icon "circleInformation" at bounding box center [1274, 425] width 13 height 13
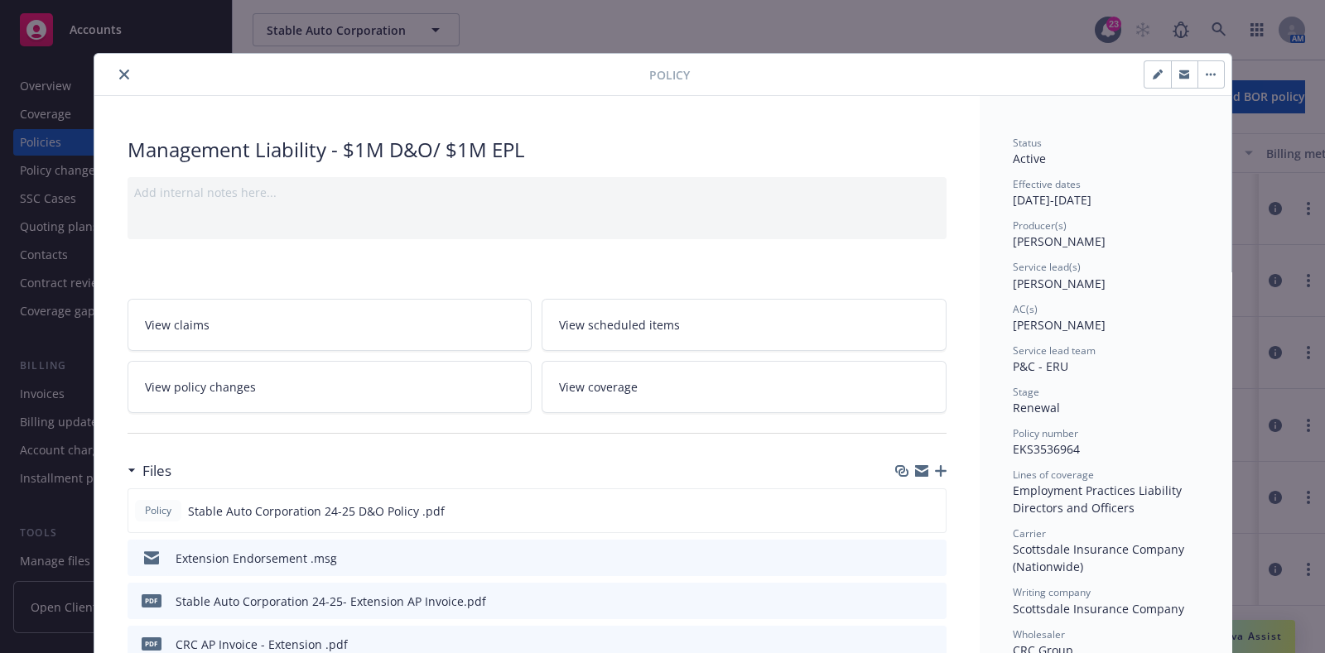
click at [306, 391] on link "View policy changes" at bounding box center [329, 387] width 405 height 52
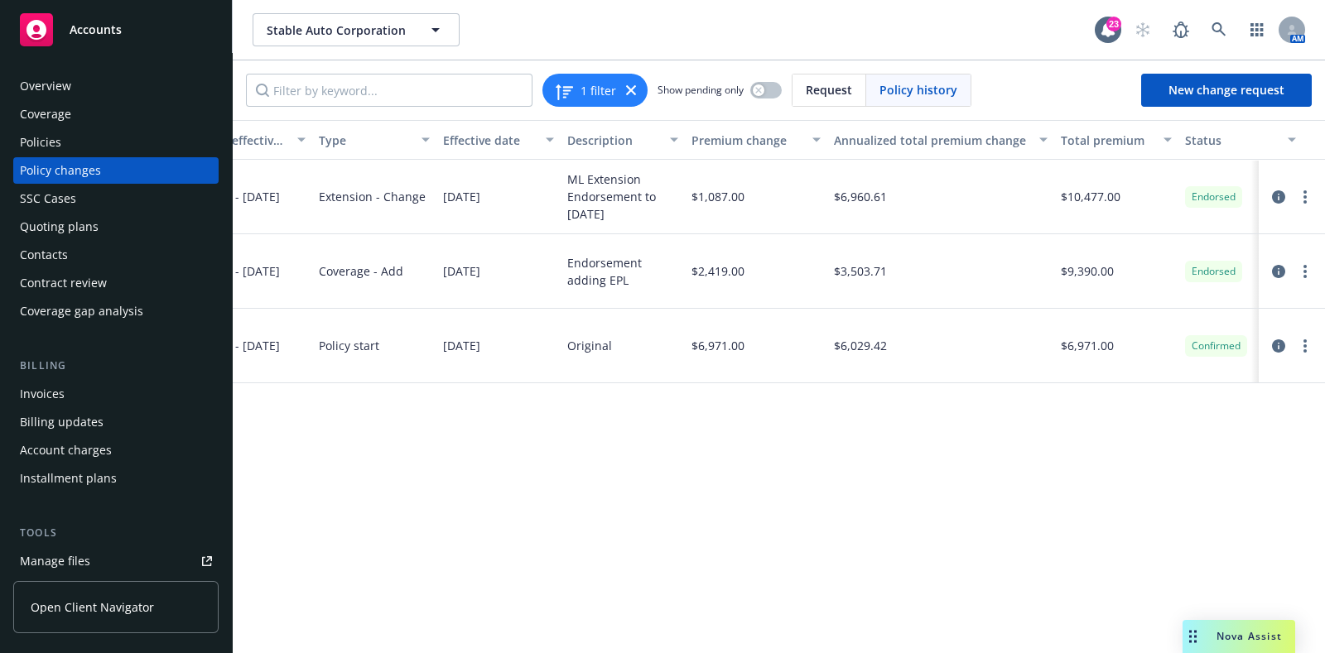
scroll to position [0, 318]
click at [124, 136] on div "Policies" at bounding box center [116, 142] width 192 height 26
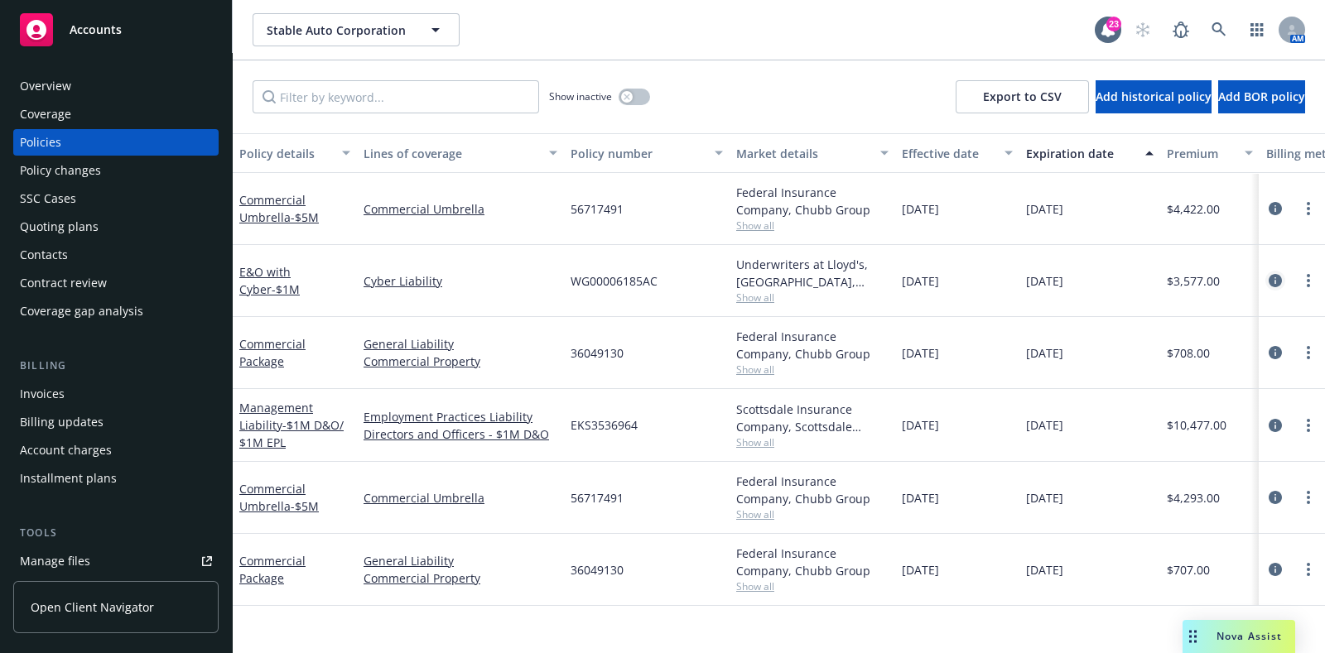
click at [1276, 275] on icon "circleInformation" at bounding box center [1274, 280] width 13 height 13
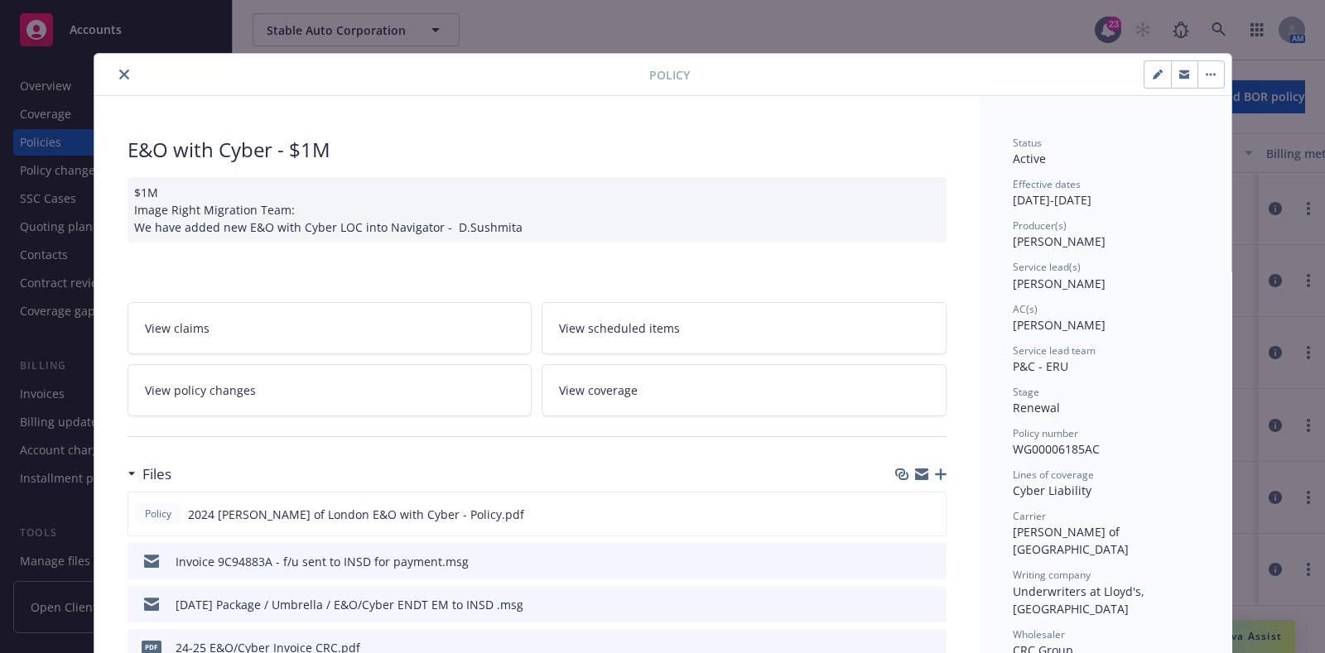
click at [119, 75] on icon "close" at bounding box center [124, 75] width 10 height 10
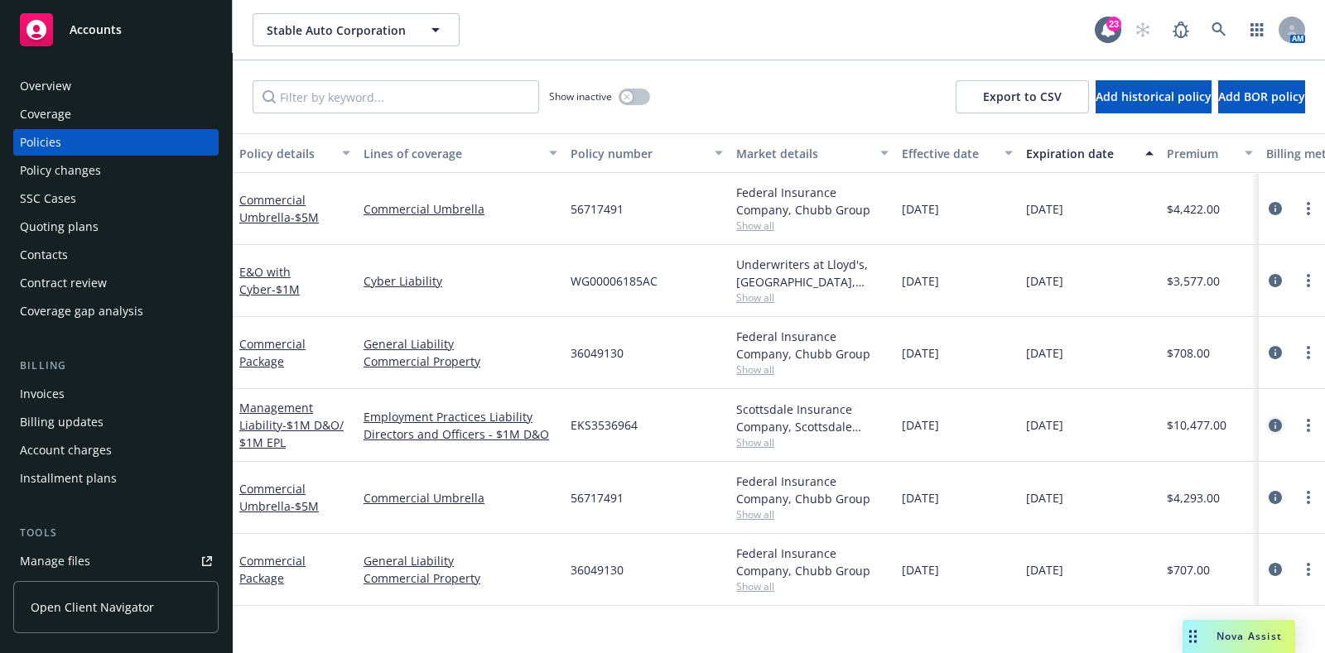
click at [1275, 431] on link "circleInformation" at bounding box center [1275, 426] width 20 height 20
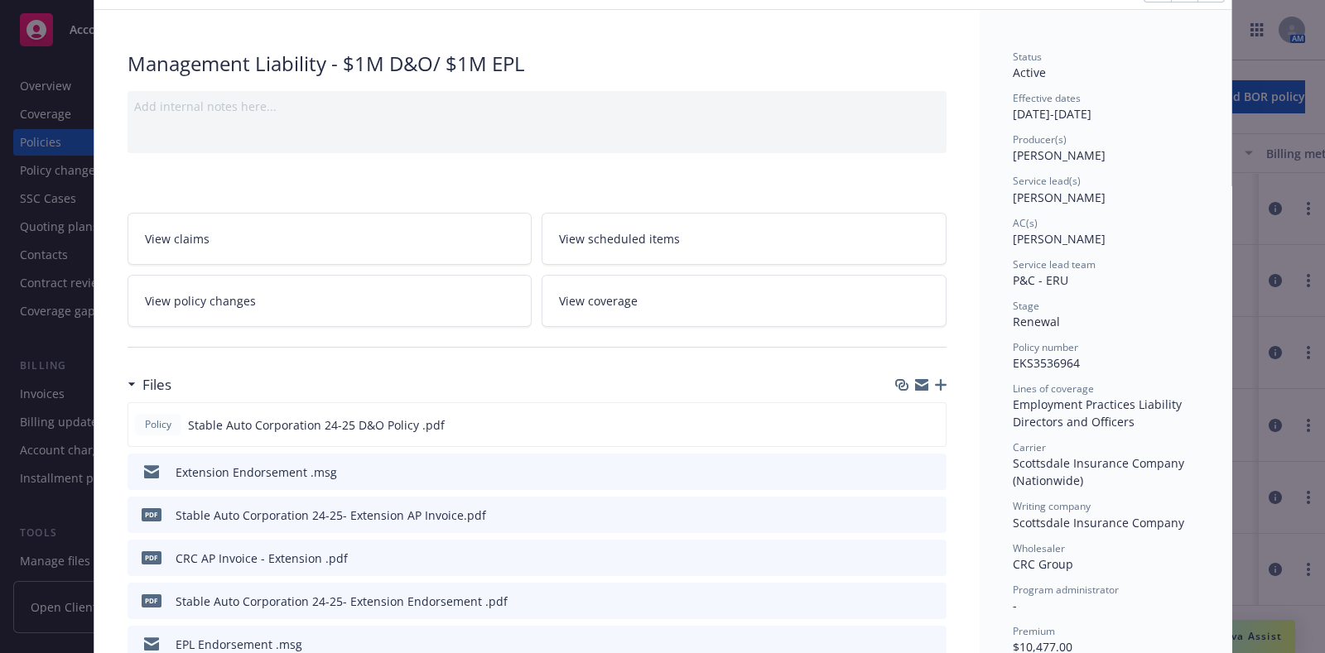
scroll to position [62, 0]
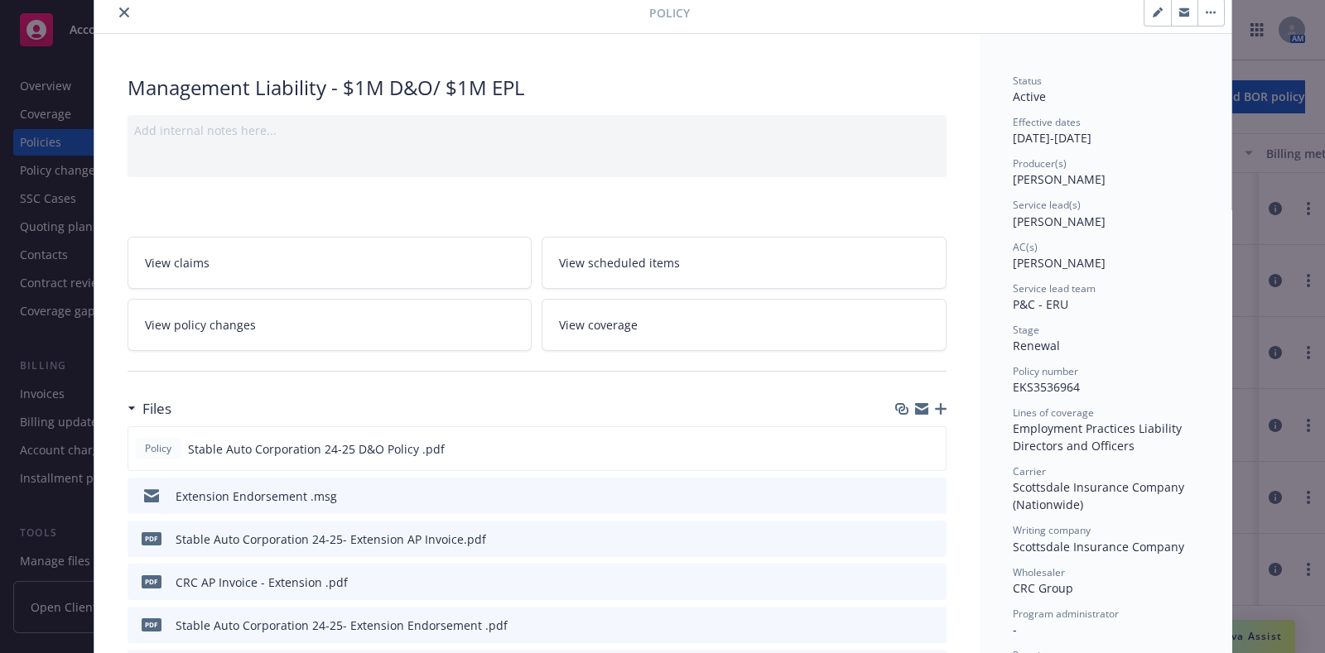
click at [122, 20] on div "Policy" at bounding box center [662, 13] width 1137 height 42
click at [119, 14] on icon "close" at bounding box center [124, 12] width 10 height 10
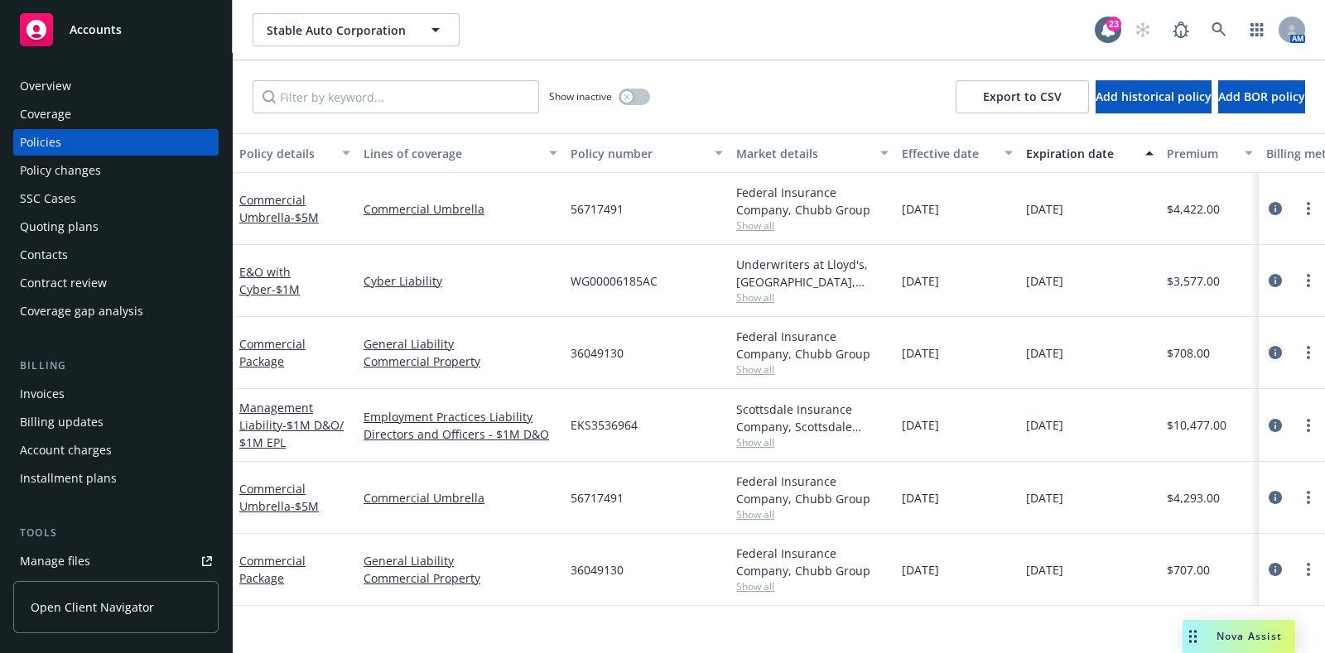
click at [1267, 350] on link "circleInformation" at bounding box center [1275, 353] width 20 height 20
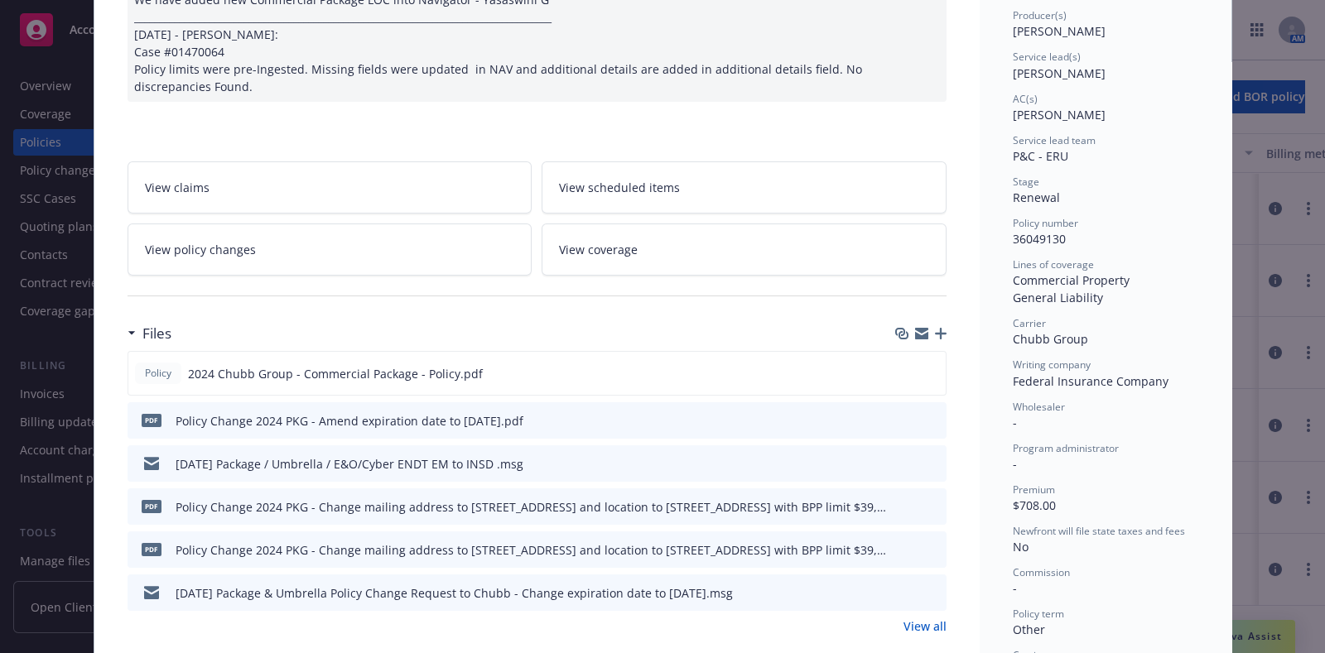
scroll to position [212, 0]
click at [923, 503] on icon "preview file" at bounding box center [930, 504] width 15 height 12
click at [931, 618] on link "View all" at bounding box center [924, 624] width 43 height 17
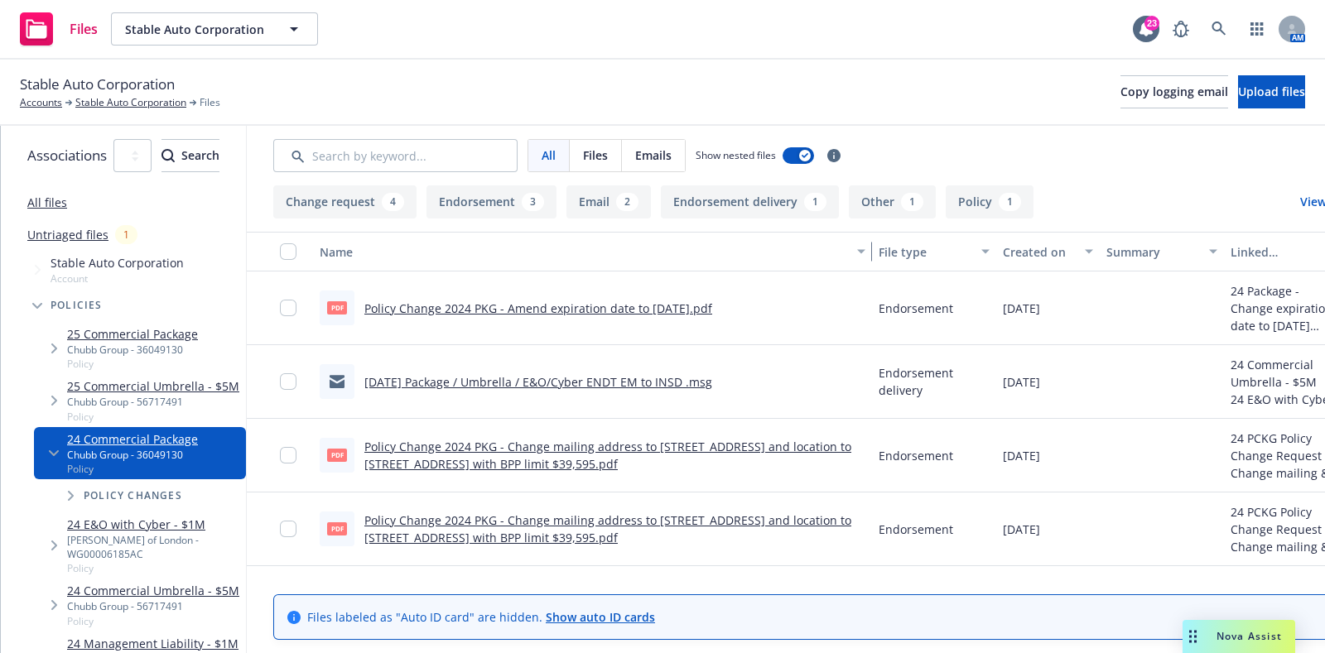
drag, startPoint x: 731, startPoint y: 246, endPoint x: 1029, endPoint y: 262, distance: 298.5
click at [1029, 262] on div "Name File type Created on Summary Linked associations" at bounding box center [839, 252] width 1184 height 40
click at [110, 101] on link "Stable Auto Corporation" at bounding box center [130, 102] width 111 height 15
